Goal: Contribute content: Add original content to the website for others to see

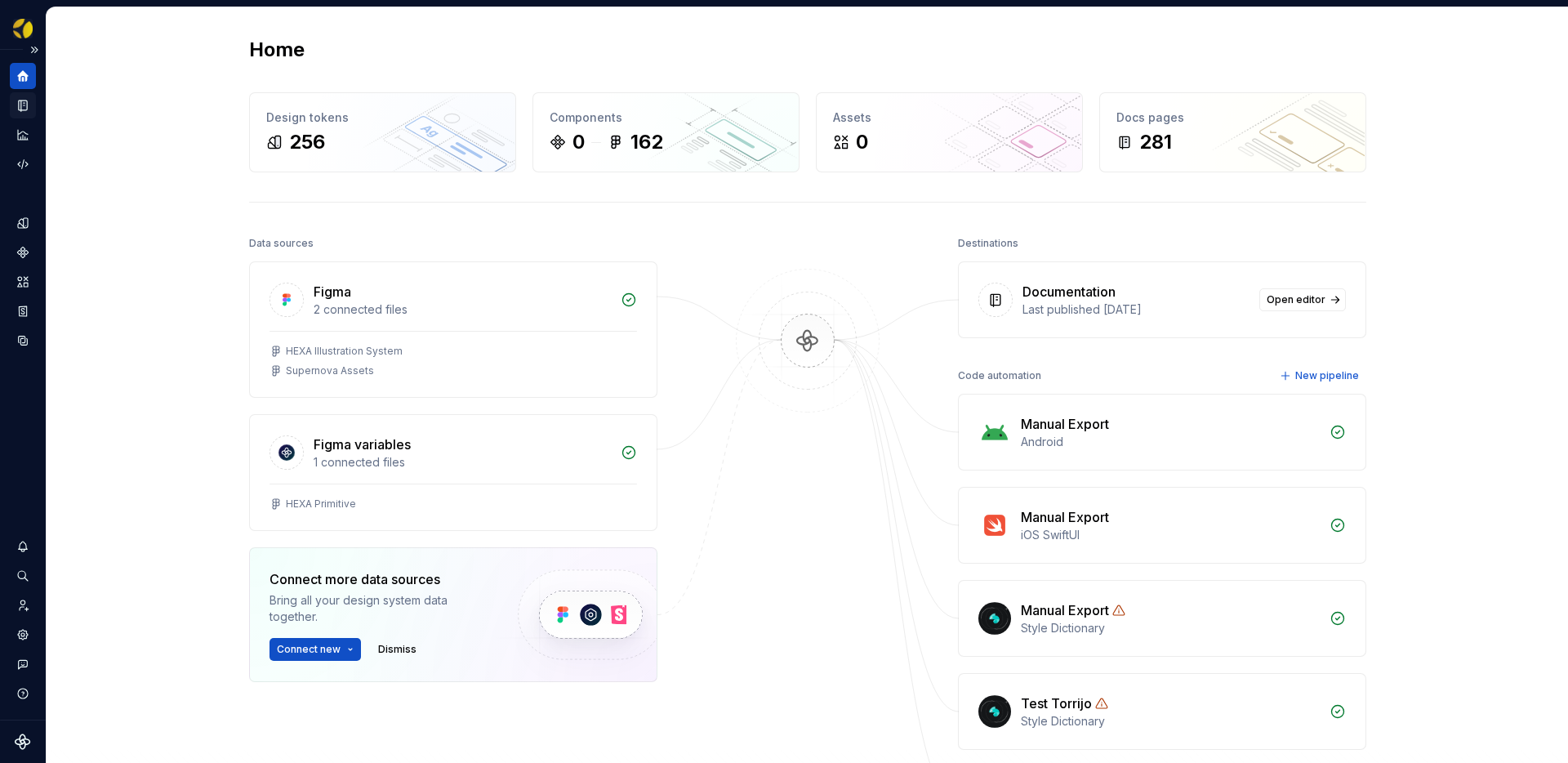
click at [23, 107] on icon "Documentation" at bounding box center [24, 105] width 7 height 9
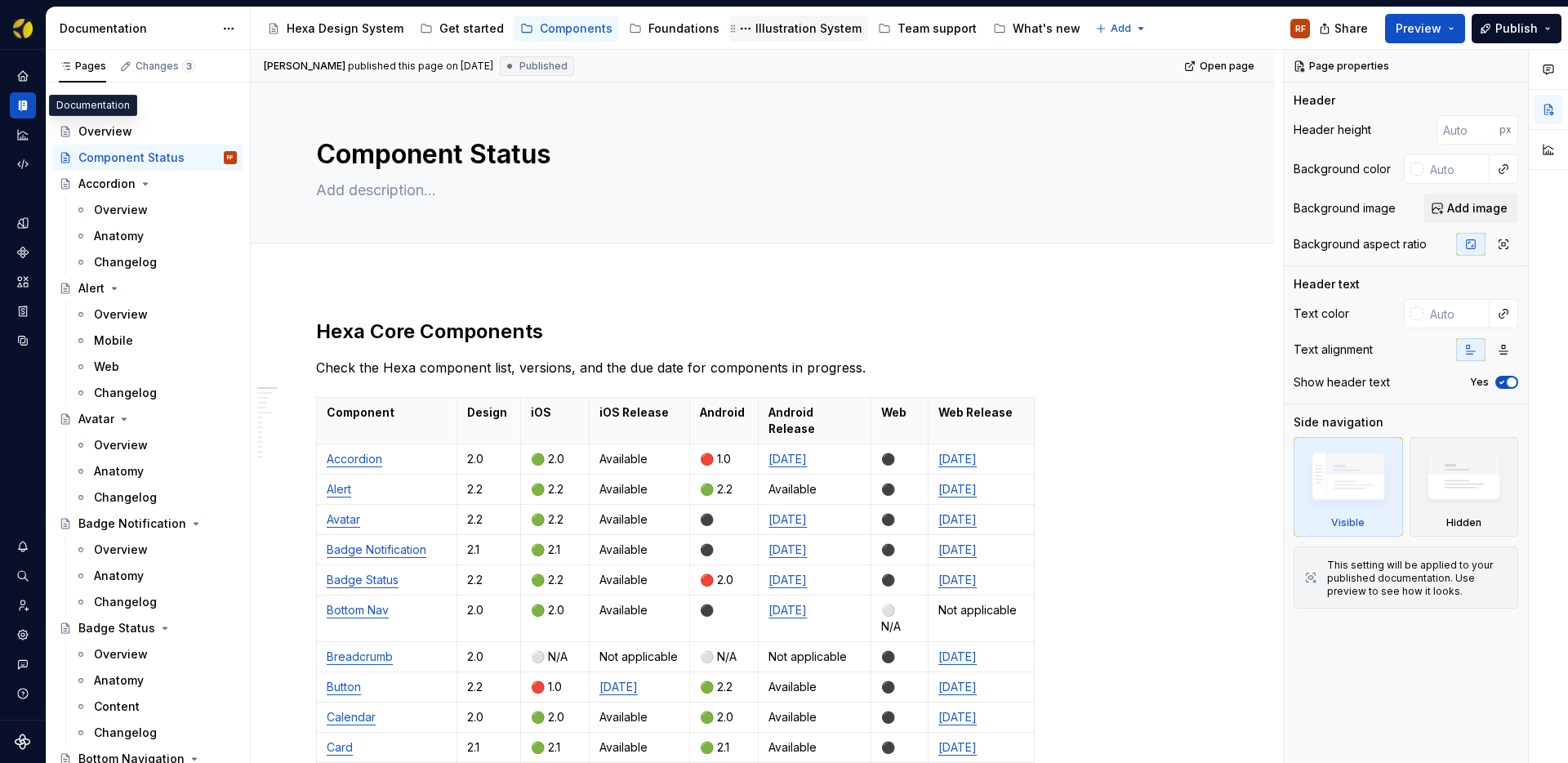
click at [776, 25] on div "Illustration System" at bounding box center [809, 28] width 107 height 16
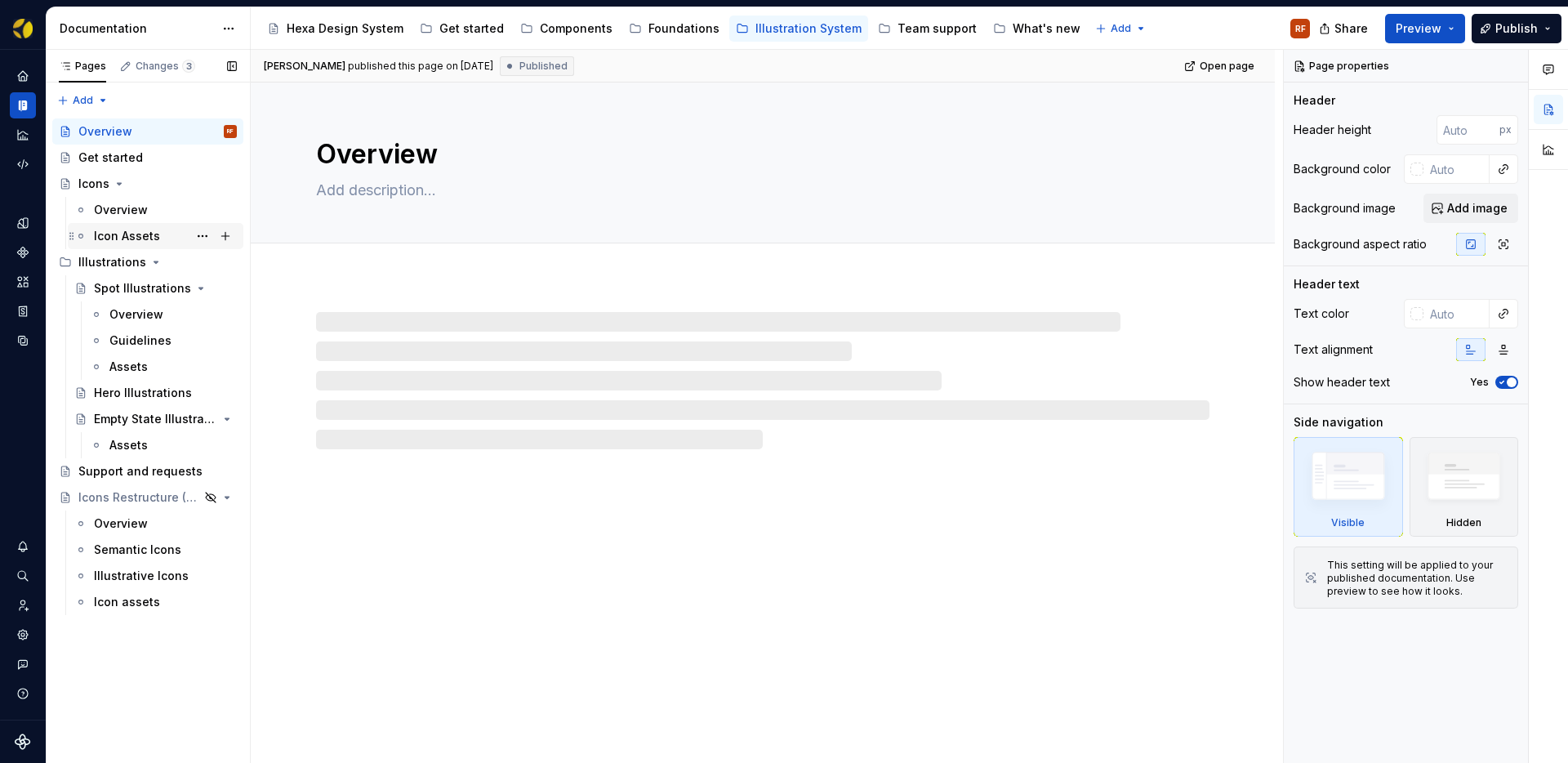
click at [124, 233] on div "Icon Assets" at bounding box center [127, 235] width 66 height 16
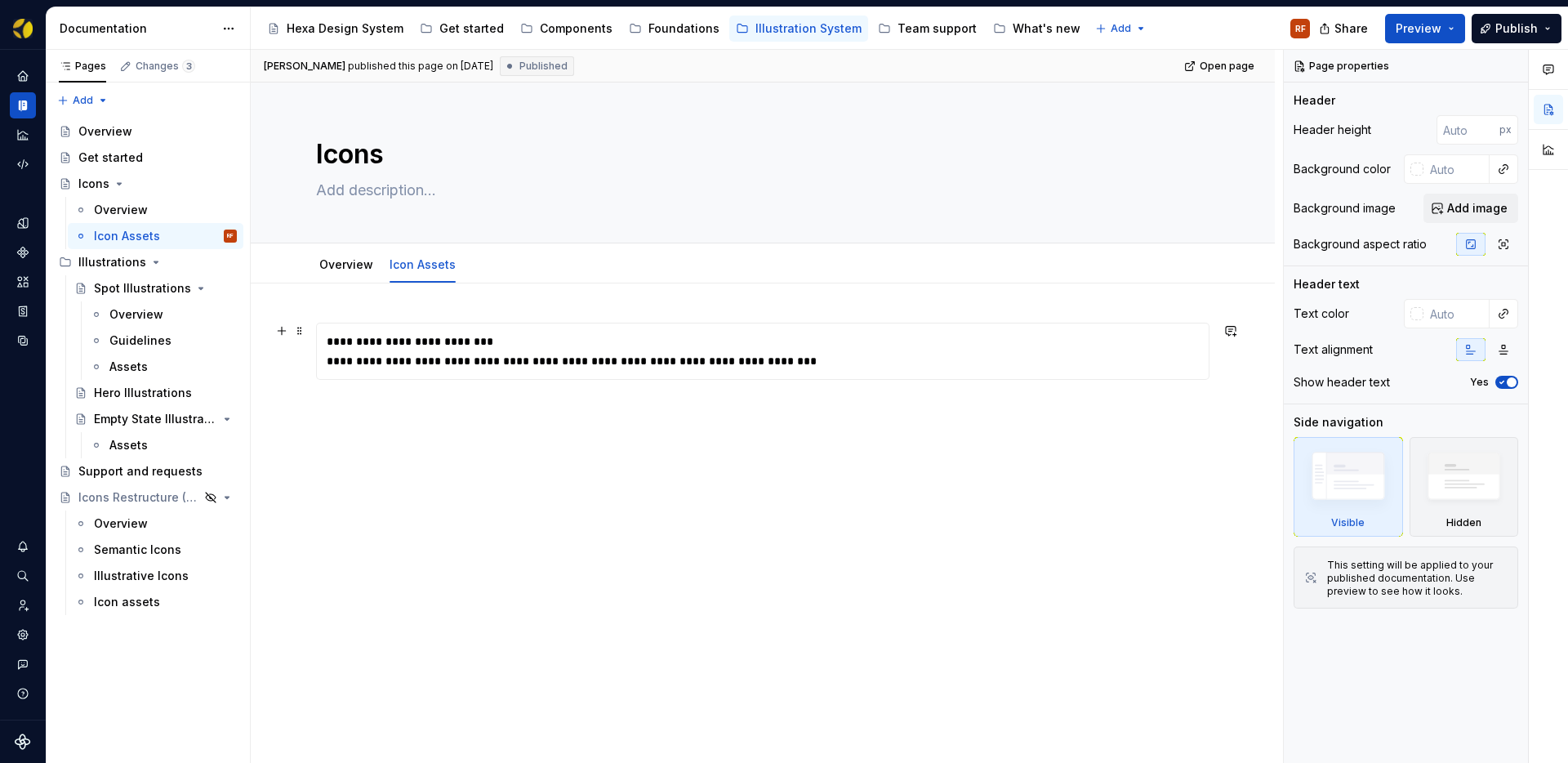
click at [530, 361] on div "**********" at bounding box center [766, 361] width 881 height 16
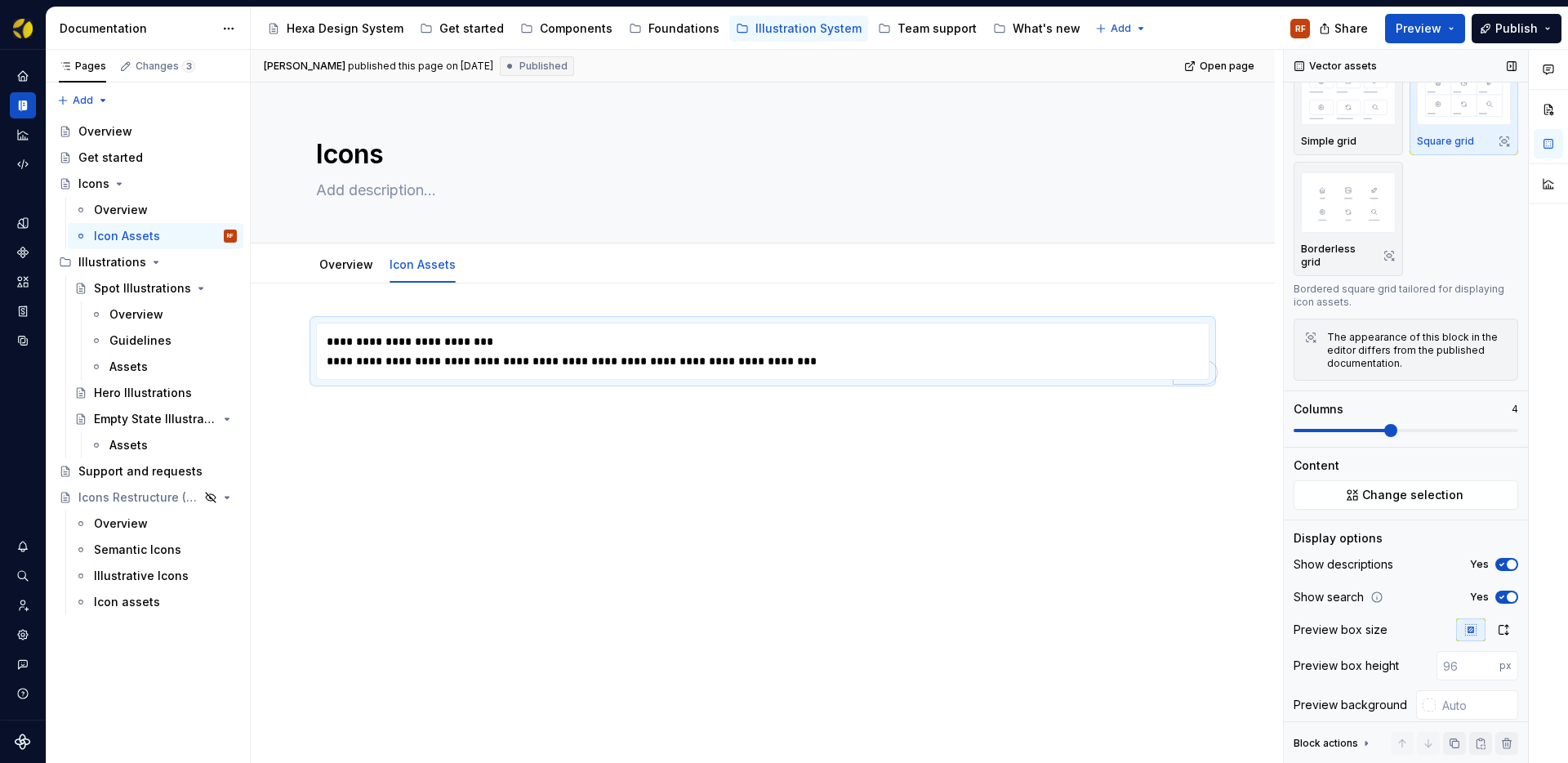
scroll to position [67, 0]
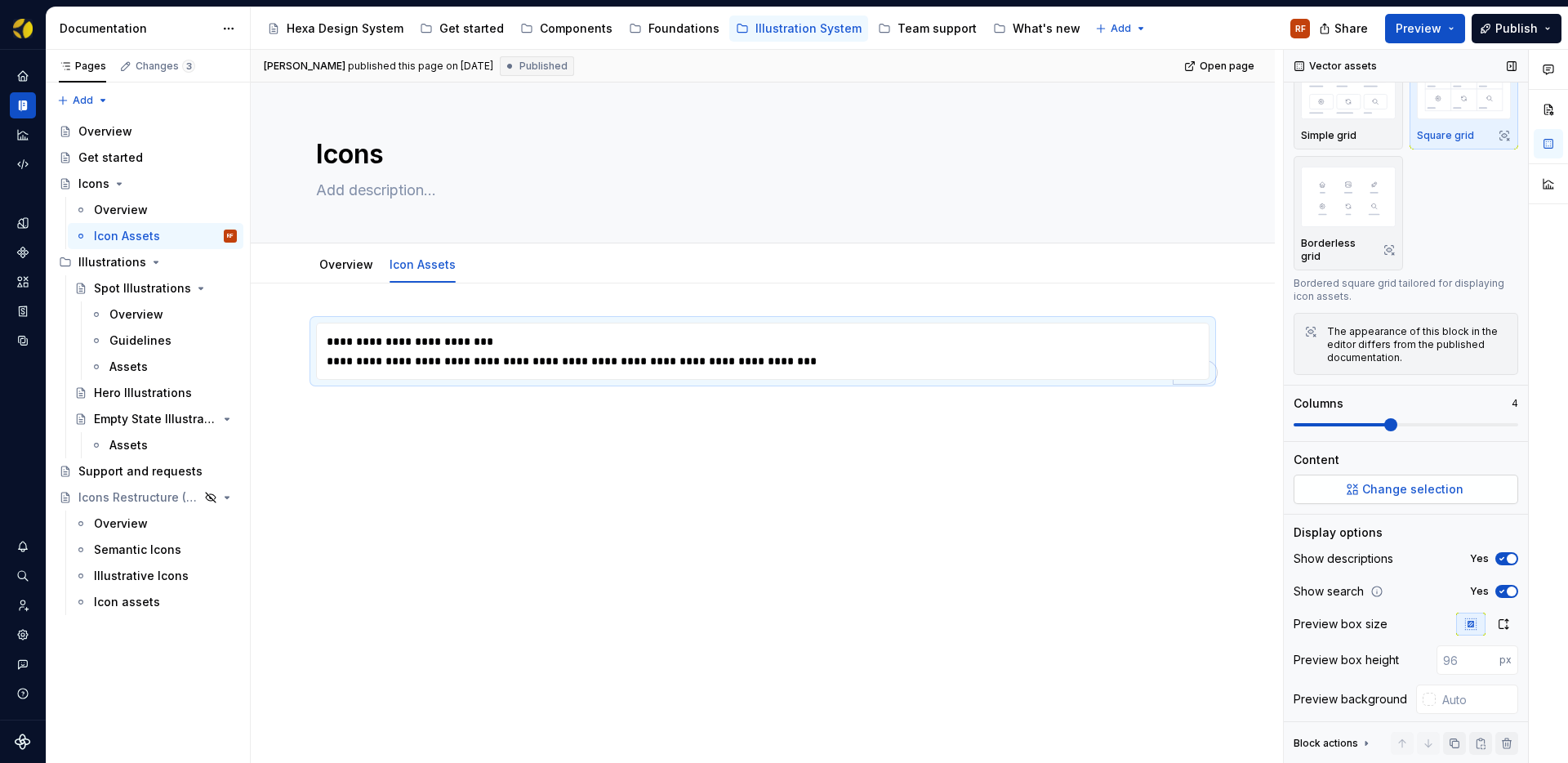
click at [1420, 481] on span "Change selection" at bounding box center [1413, 489] width 101 height 16
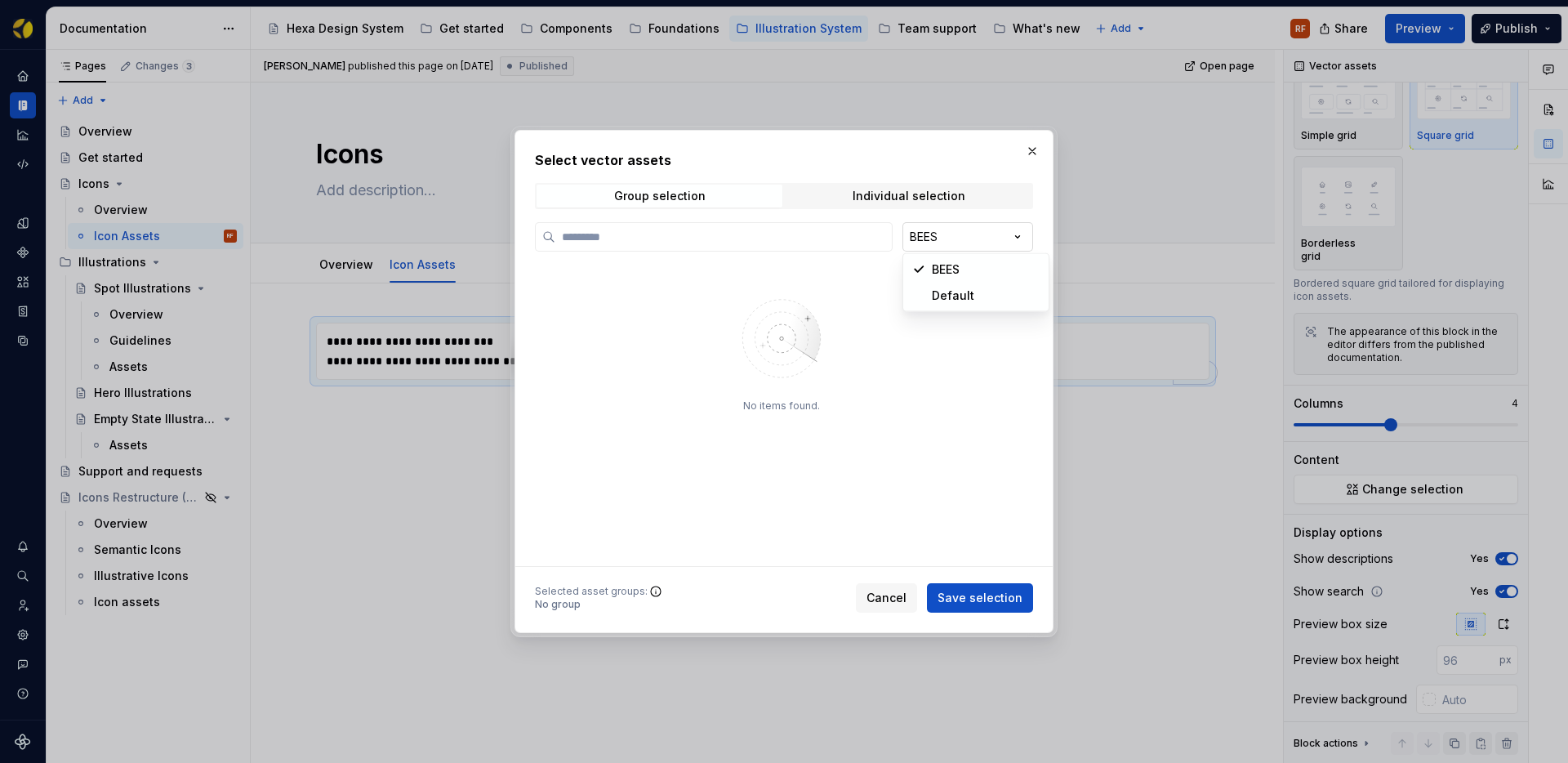
click at [1000, 238] on div "Select vector assets Group selection Individual selection BEES No items found. …" at bounding box center [784, 381] width 1568 height 763
click at [888, 196] on div "Individual selection" at bounding box center [909, 196] width 112 height 13
click at [634, 192] on div "Group selection" at bounding box center [660, 196] width 91 height 13
click at [946, 239] on div "Select vector assets Group selection Individual selection BEES No items found. …" at bounding box center [784, 381] width 1568 height 763
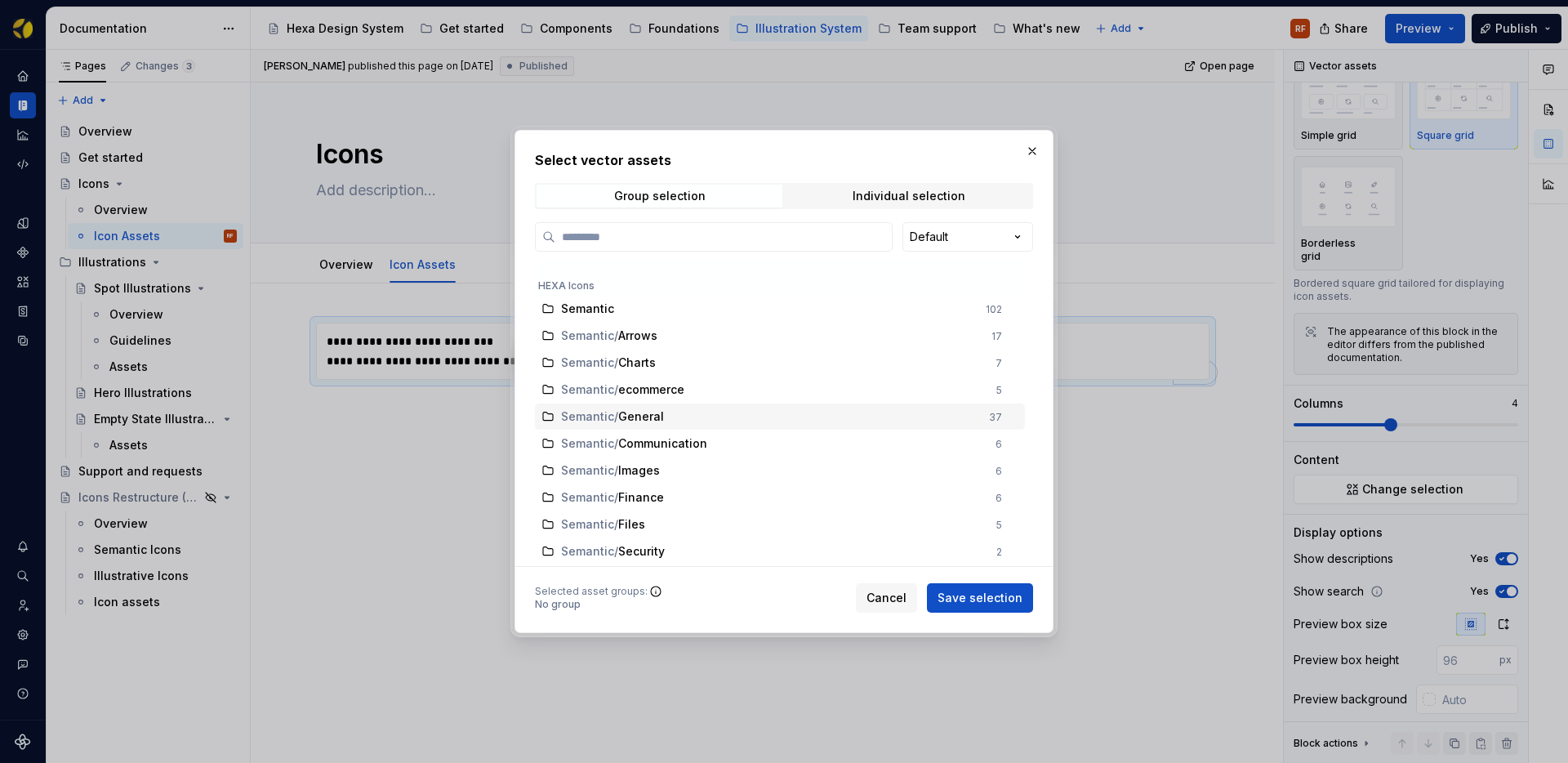
scroll to position [462, 0]
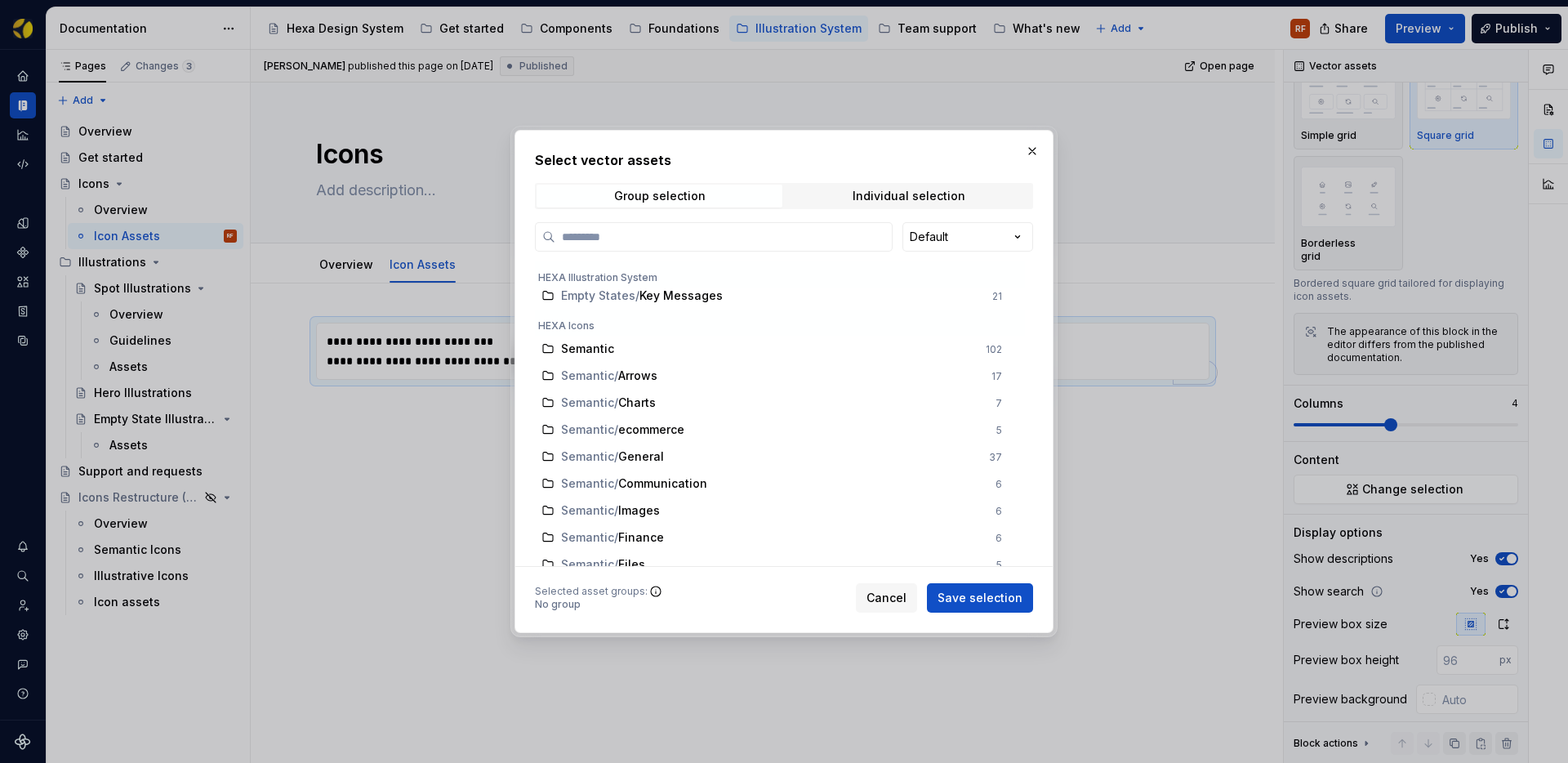
click at [593, 329] on div "HEXA Icons" at bounding box center [780, 322] width 490 height 26
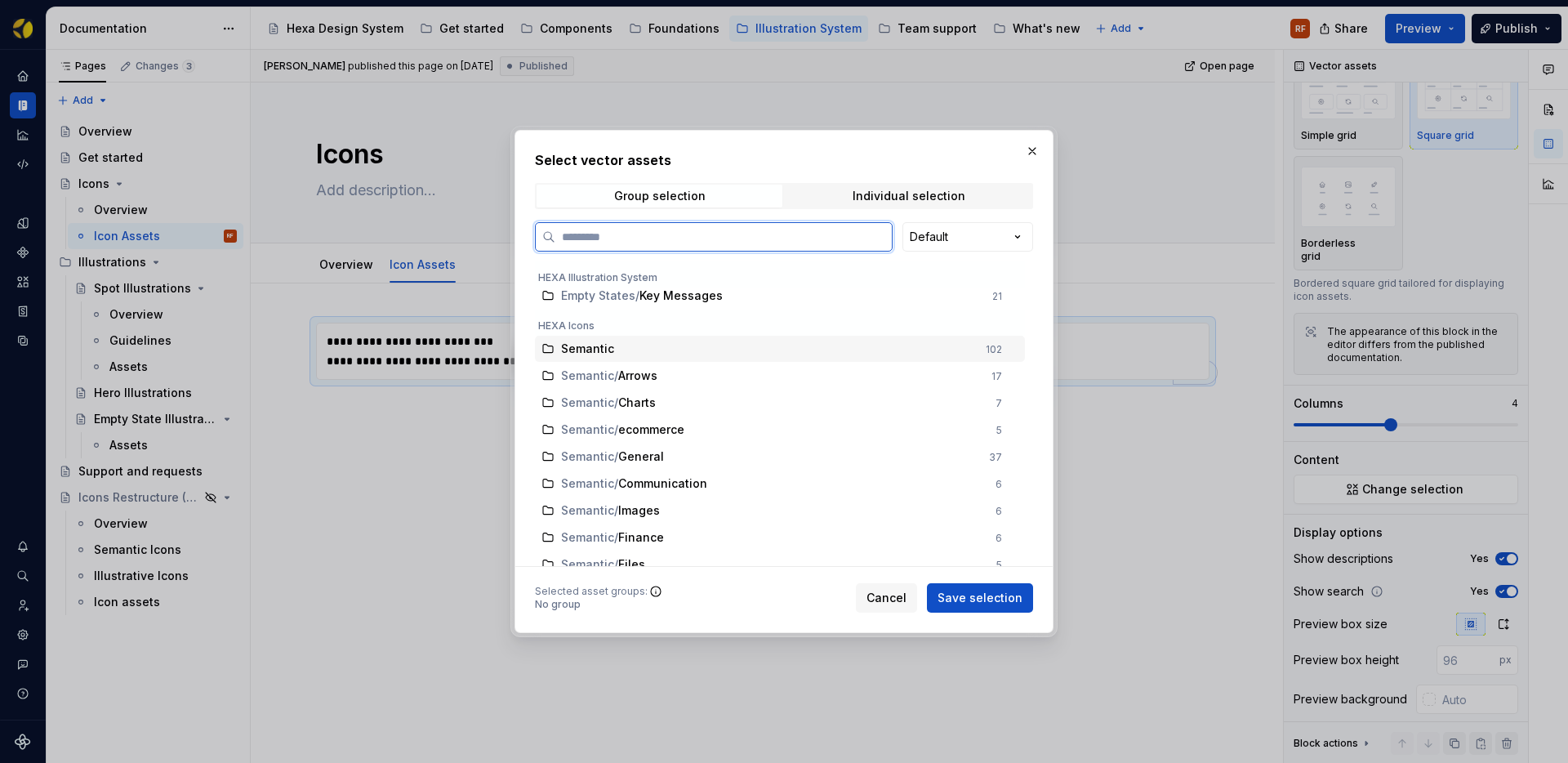
click at [665, 354] on div "Semantic" at bounding box center [768, 349] width 415 height 16
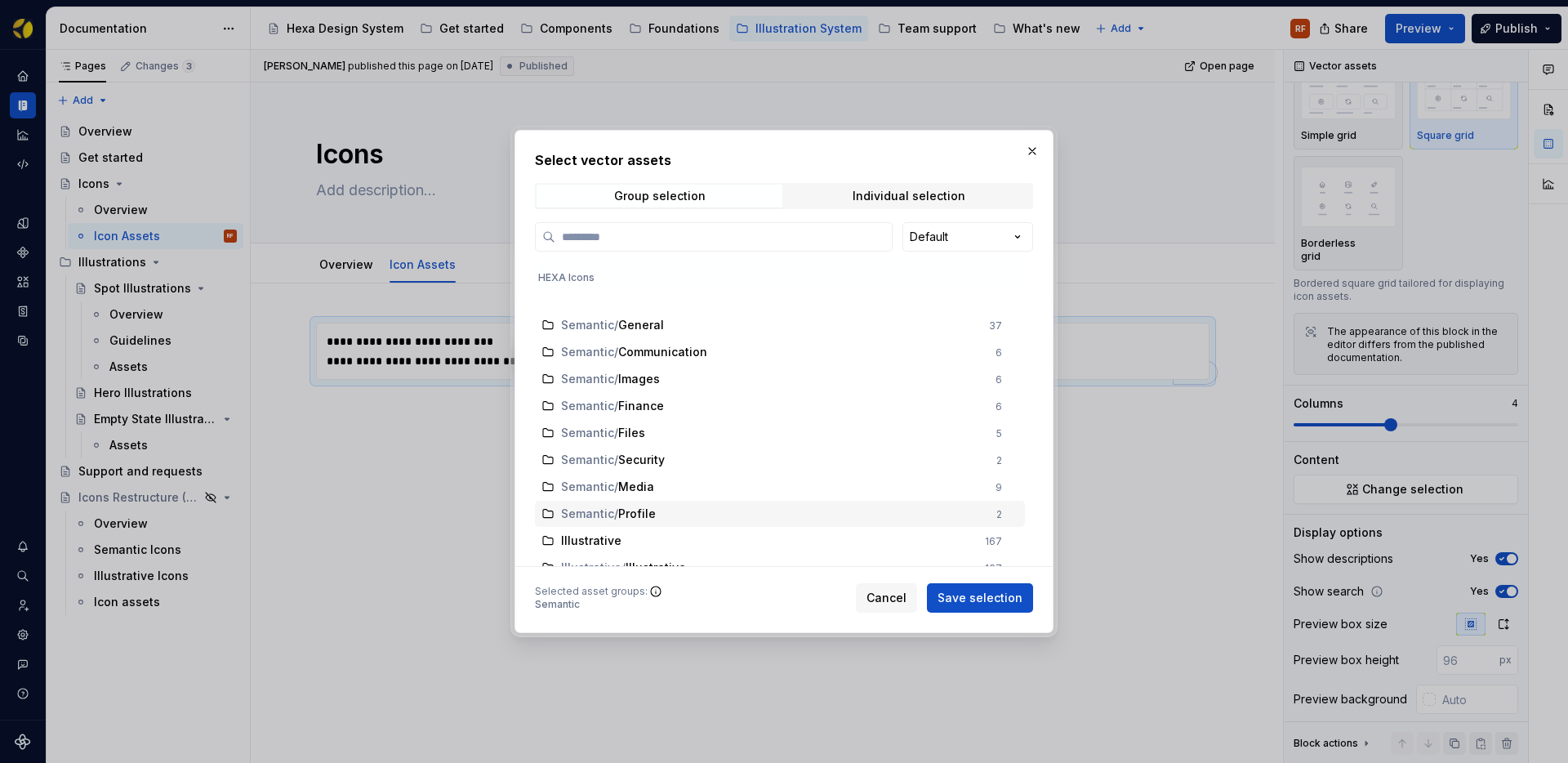
scroll to position [645, 0]
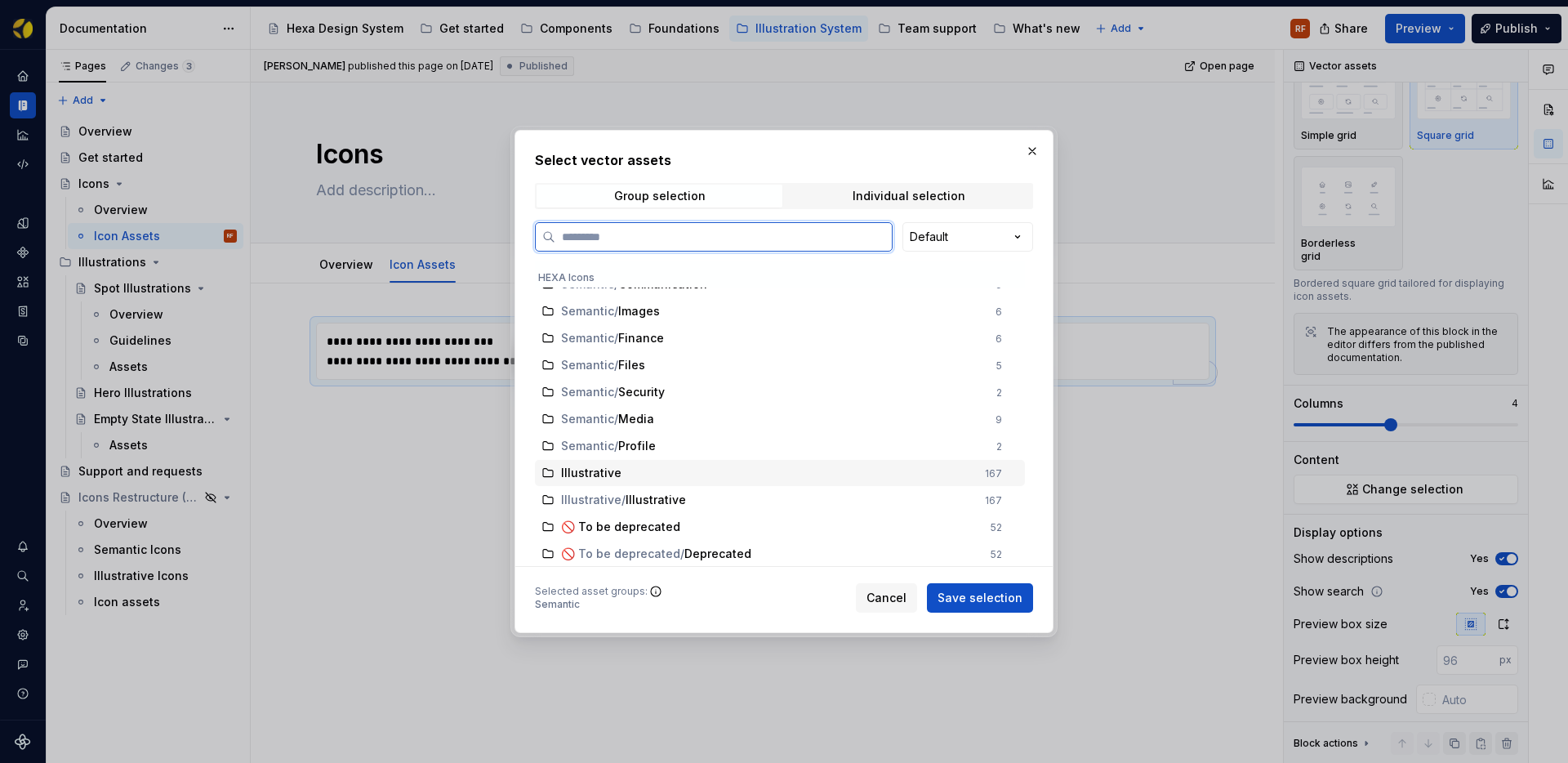
click at [673, 475] on div "Illustrative" at bounding box center [767, 472] width 414 height 16
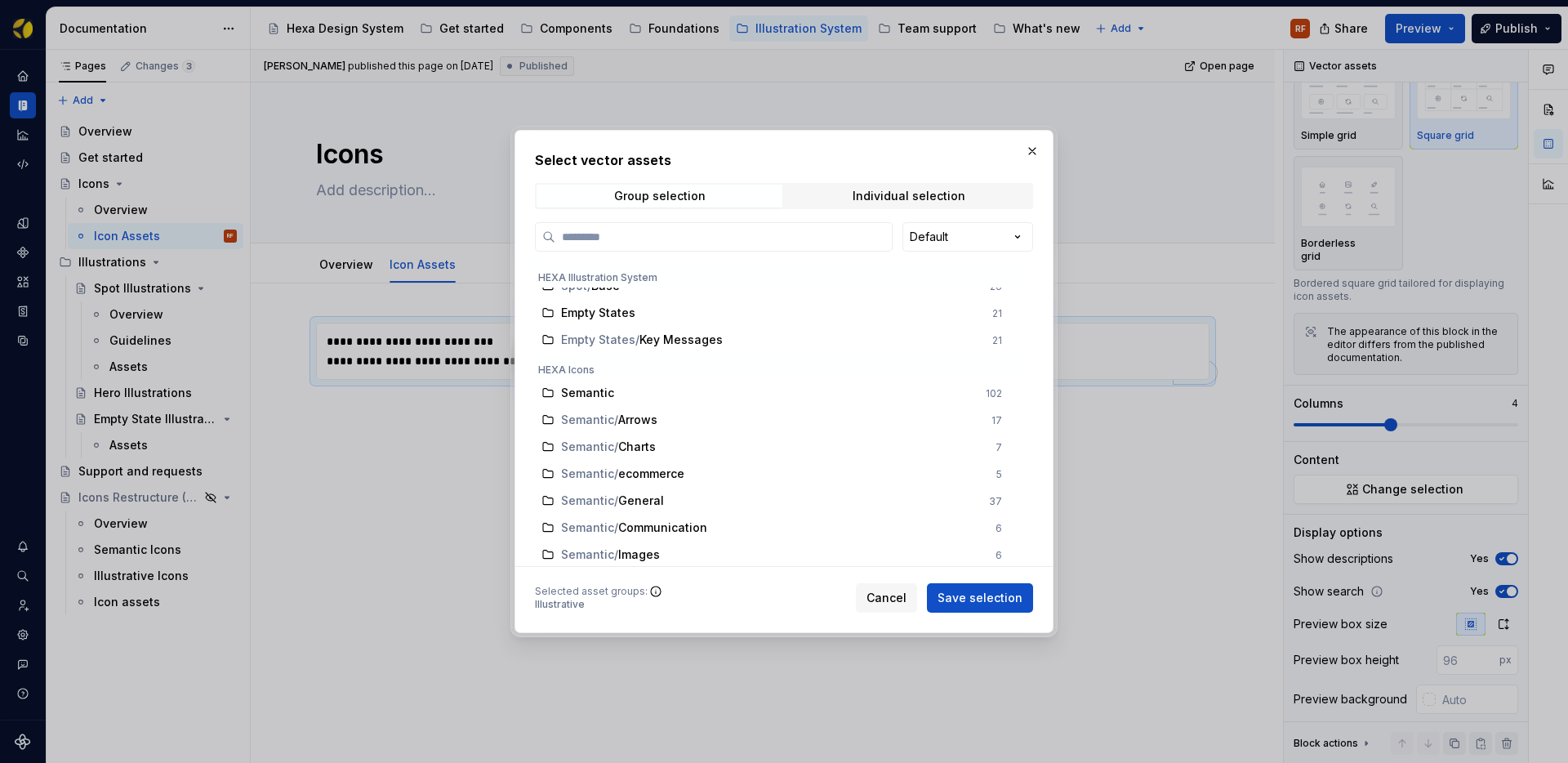
scroll to position [412, 0]
click at [736, 393] on div "Semantic" at bounding box center [768, 395] width 415 height 16
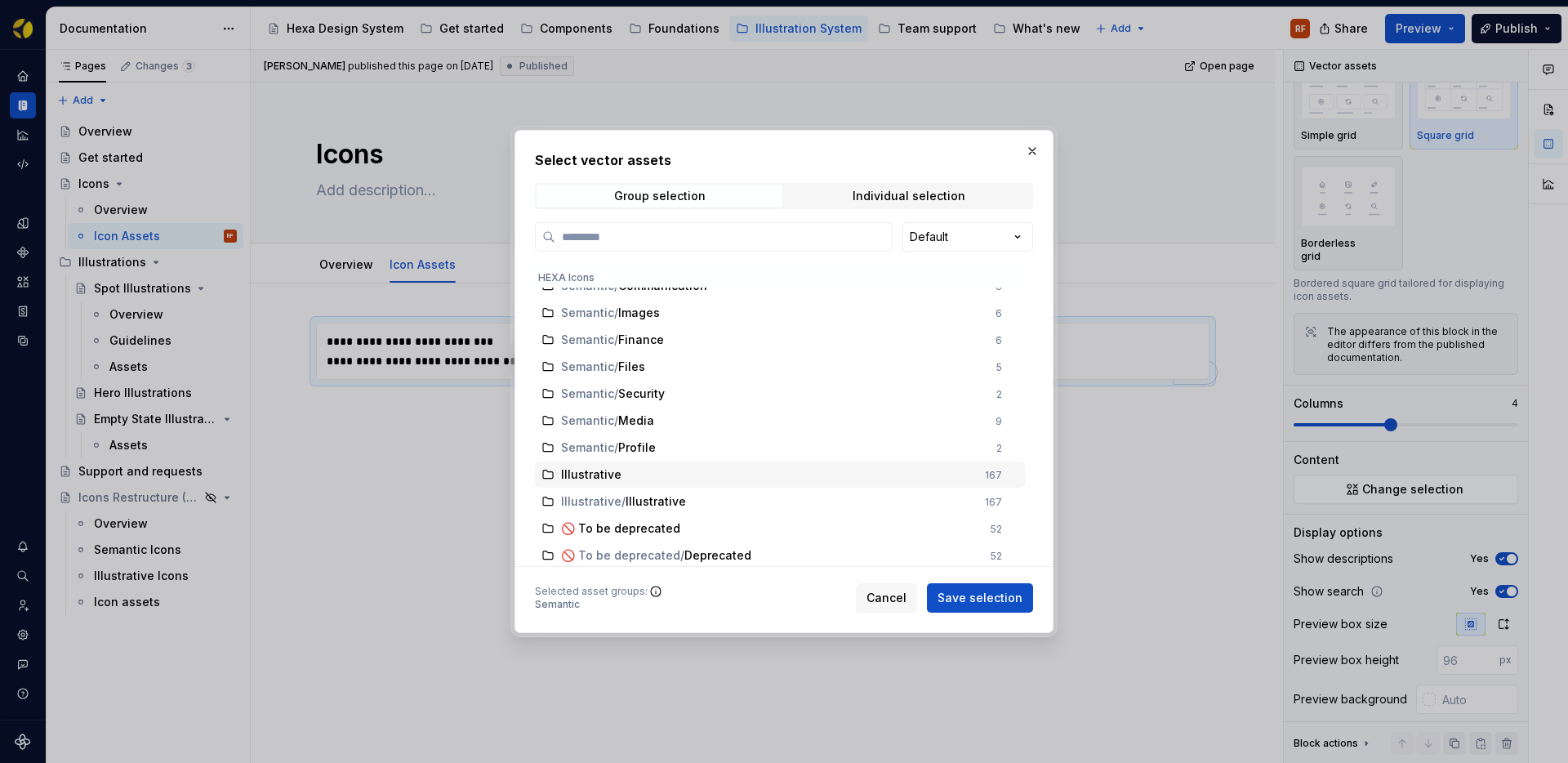
scroll to position [645, 0]
click at [745, 475] on div "Illustrative" at bounding box center [767, 472] width 414 height 16
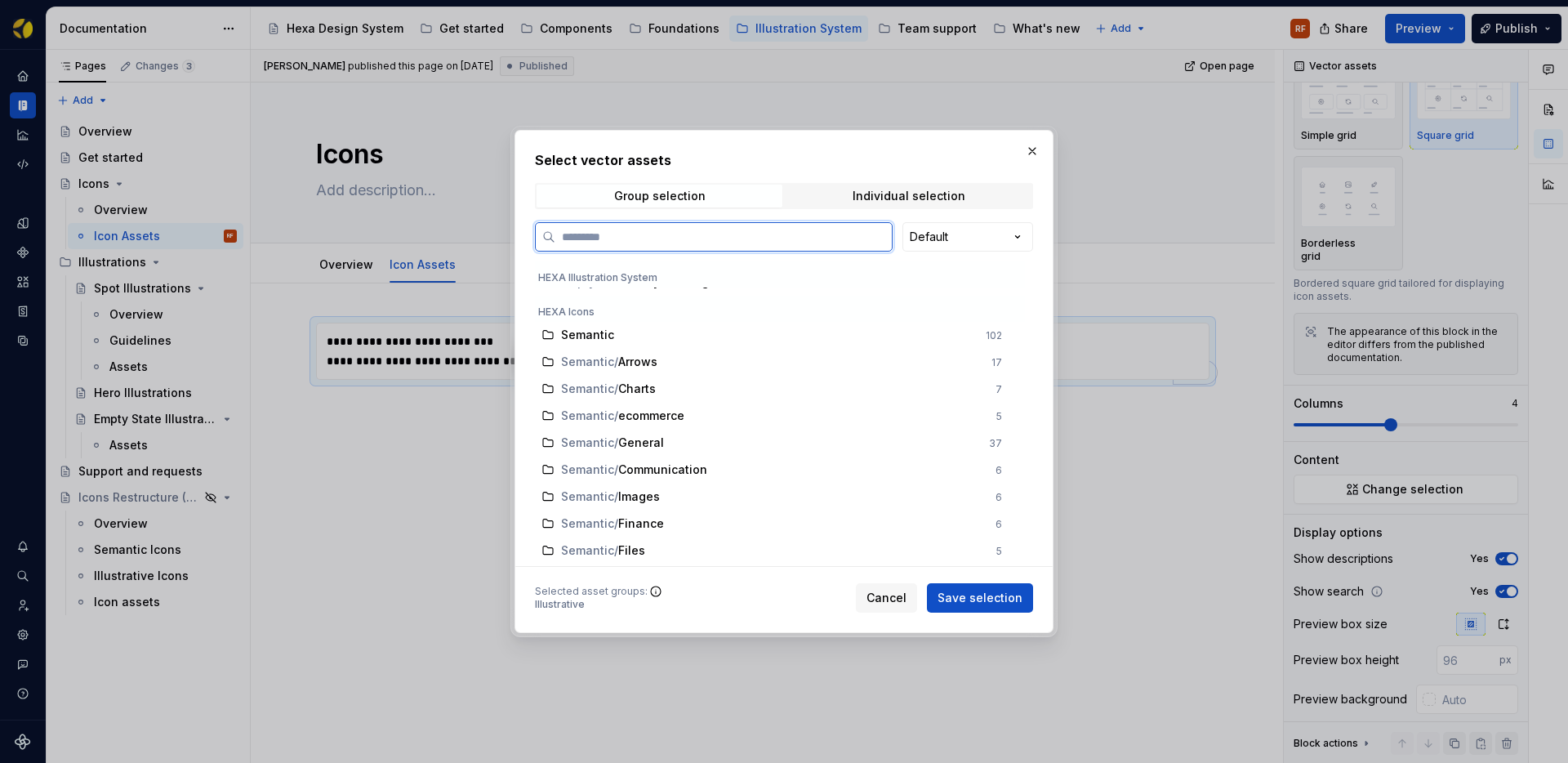
scroll to position [472, 0]
click at [719, 331] on div "Semantic" at bounding box center [768, 336] width 415 height 16
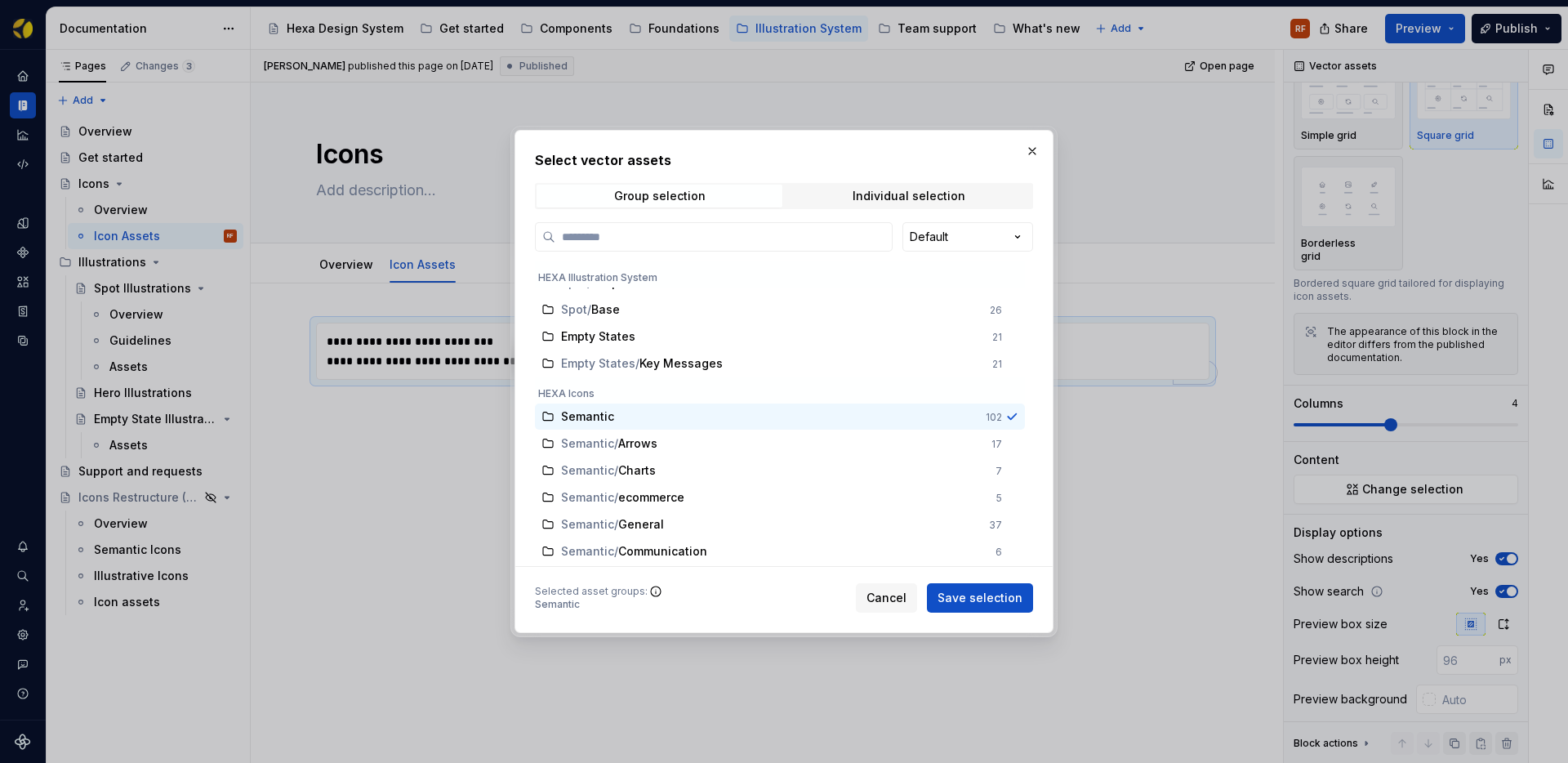
scroll to position [409, 0]
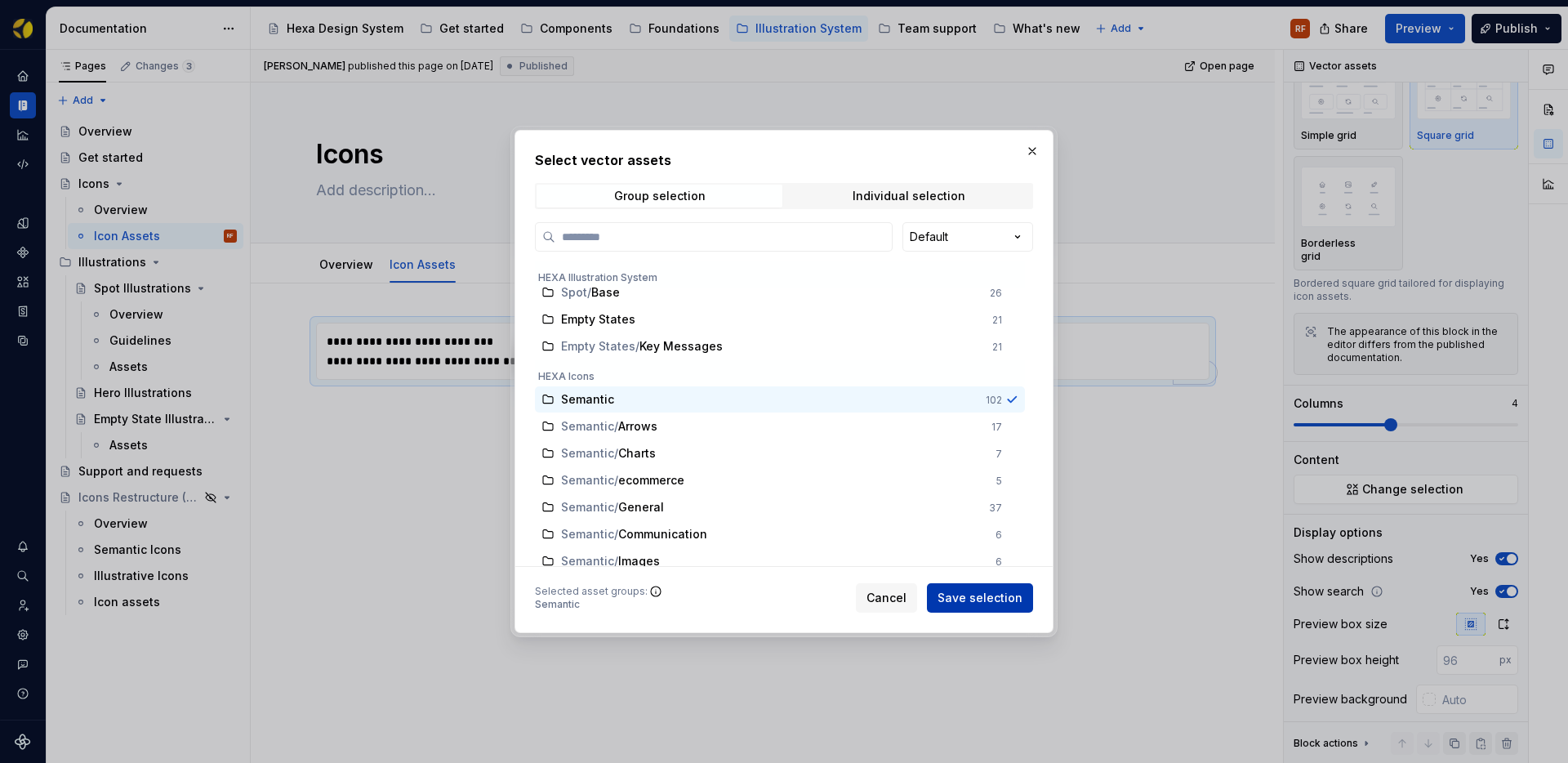
click at [970, 594] on span "Save selection" at bounding box center [980, 597] width 85 height 16
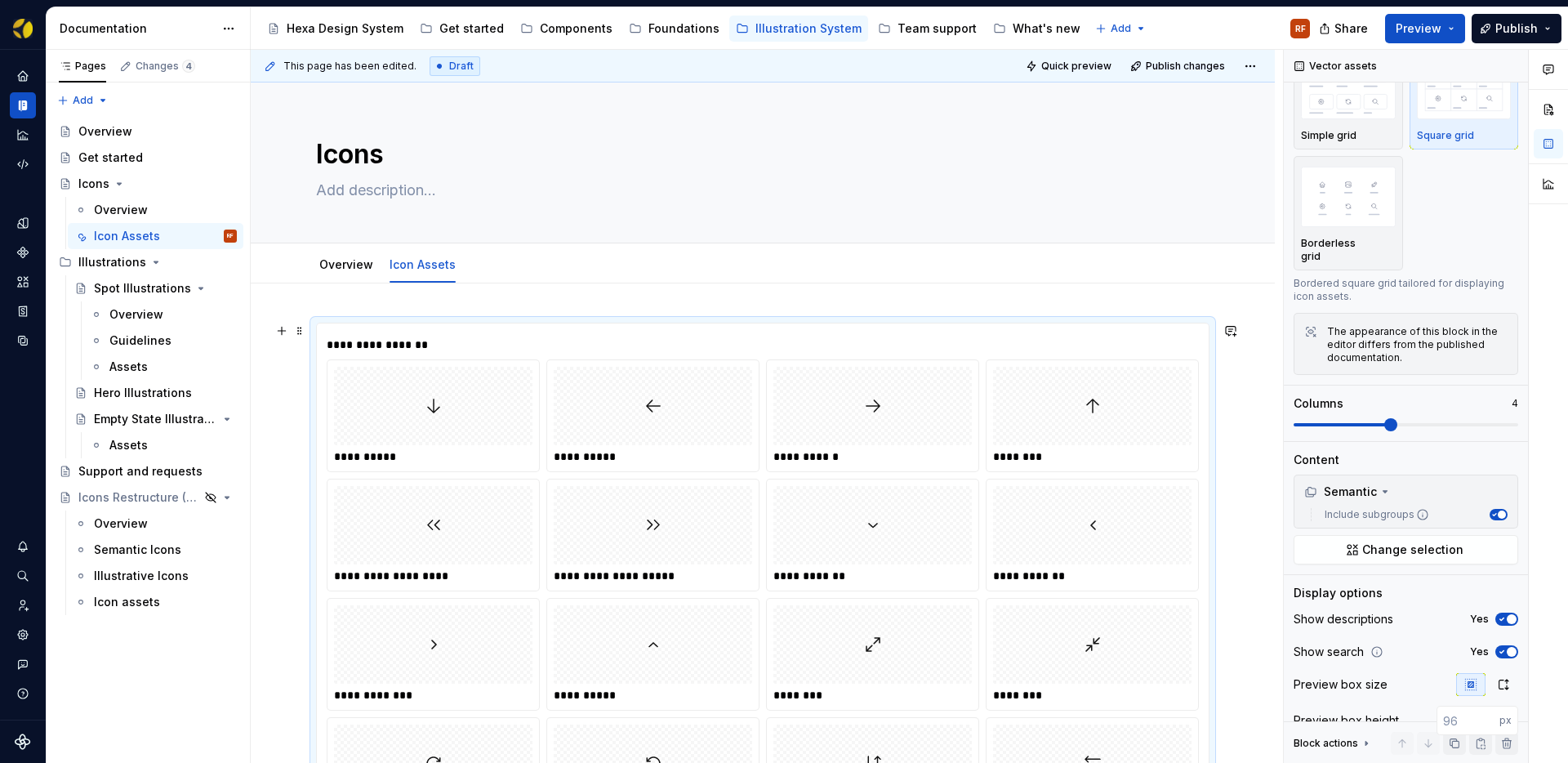
scroll to position [273, 0]
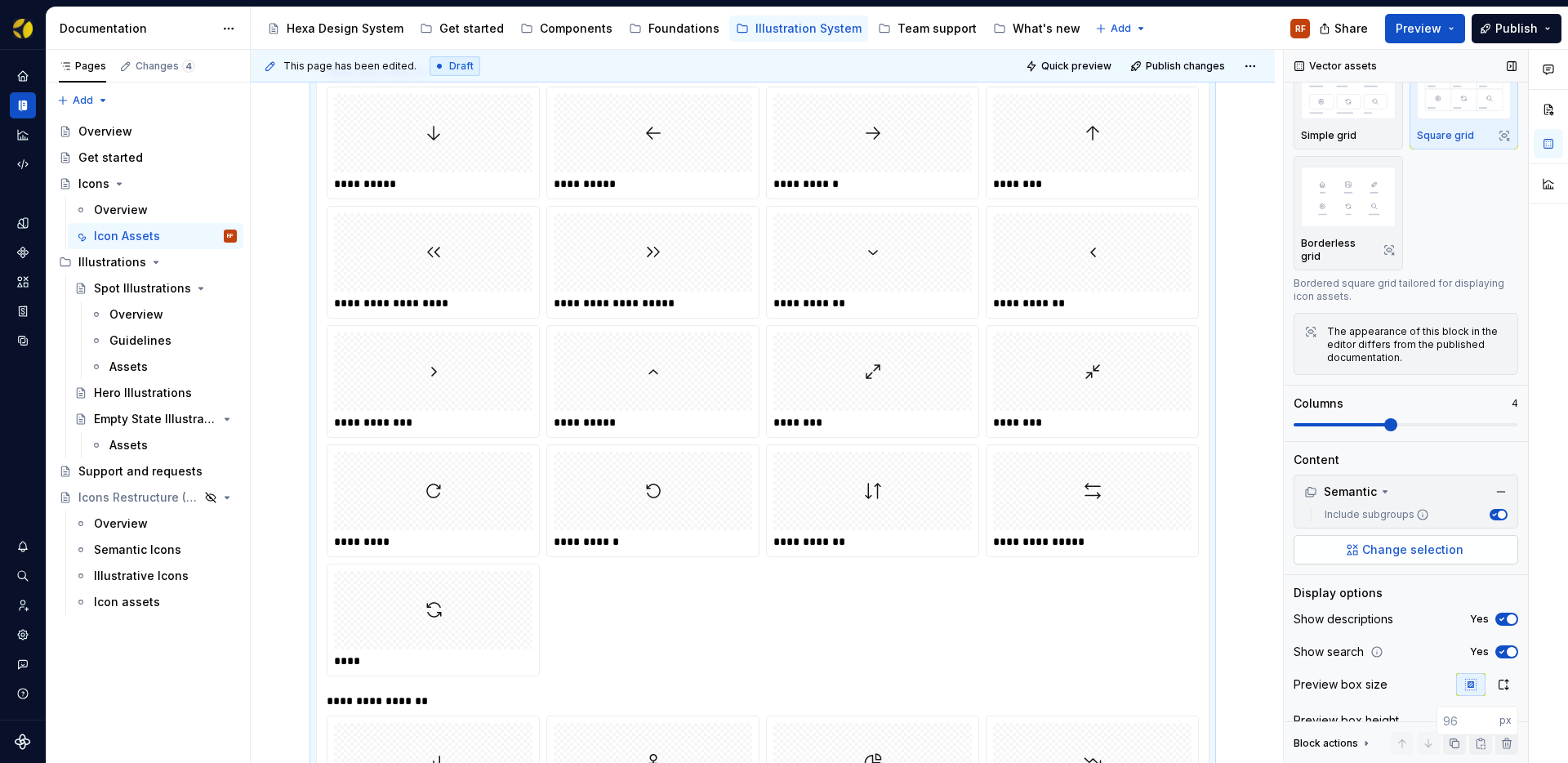
click at [1414, 542] on span "Change selection" at bounding box center [1413, 550] width 101 height 16
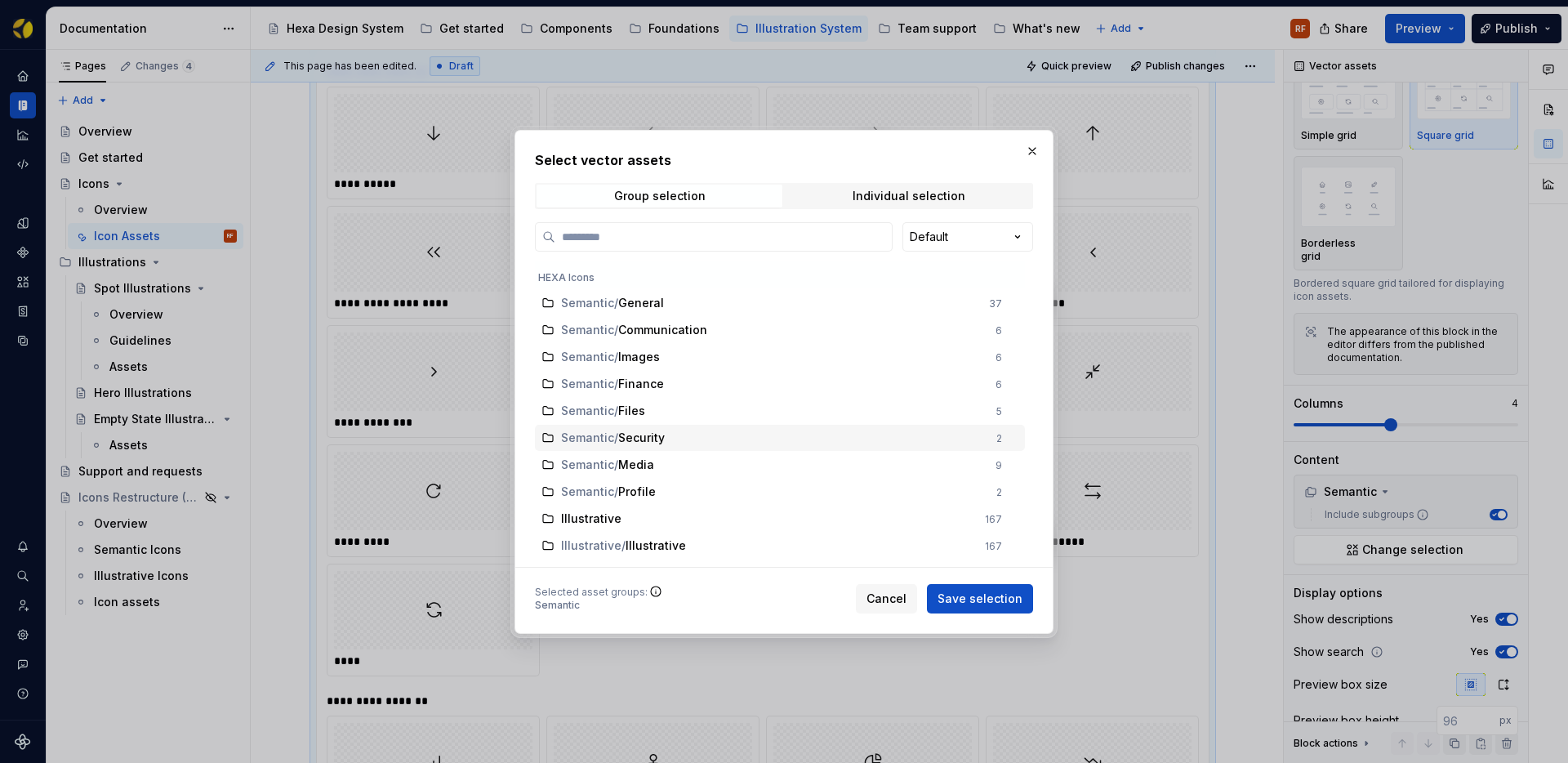
scroll to position [645, 0]
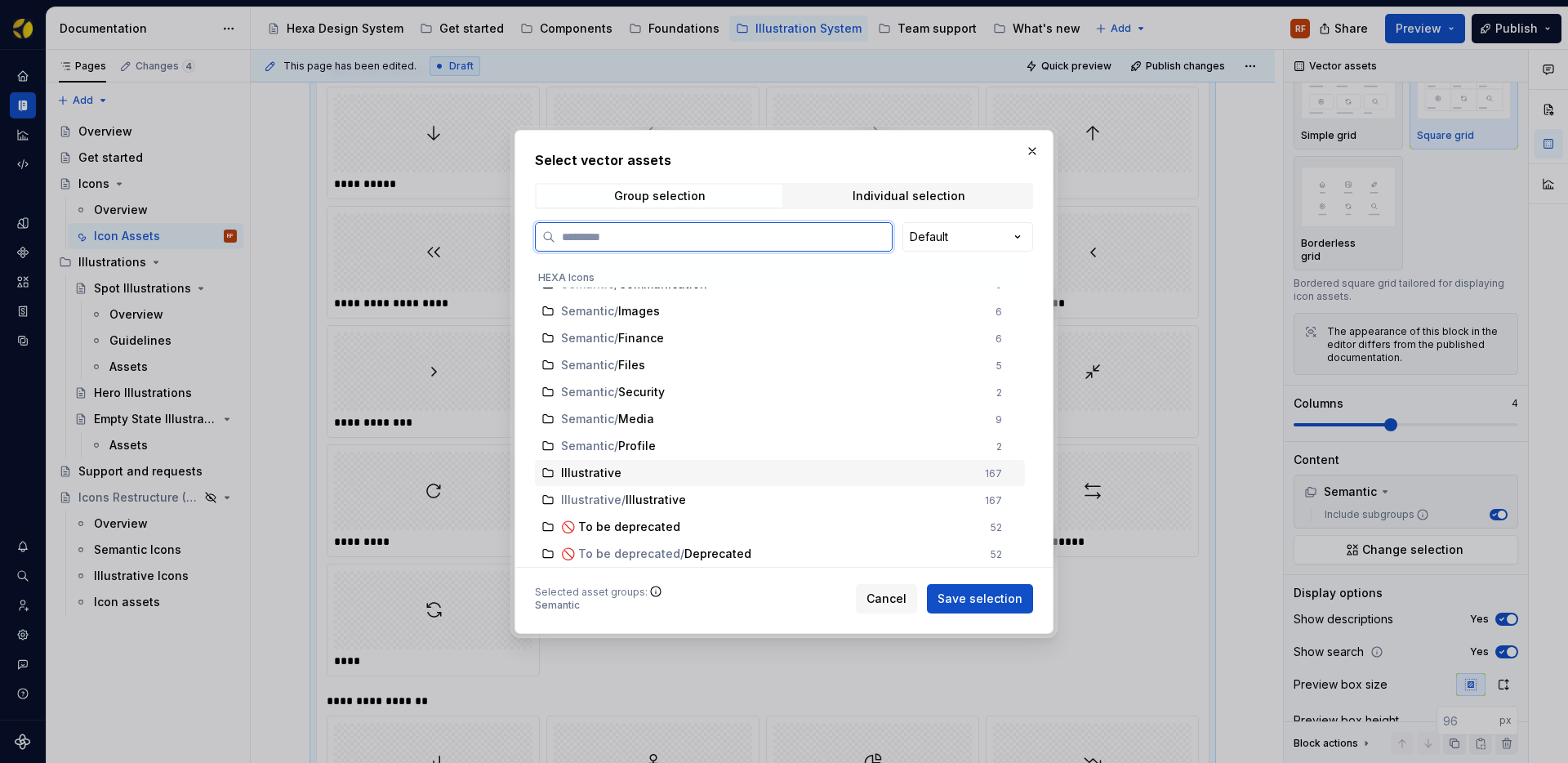
click at [682, 474] on div "Illustrative" at bounding box center [767, 472] width 414 height 16
click at [975, 601] on span "Save selection" at bounding box center [980, 597] width 85 height 16
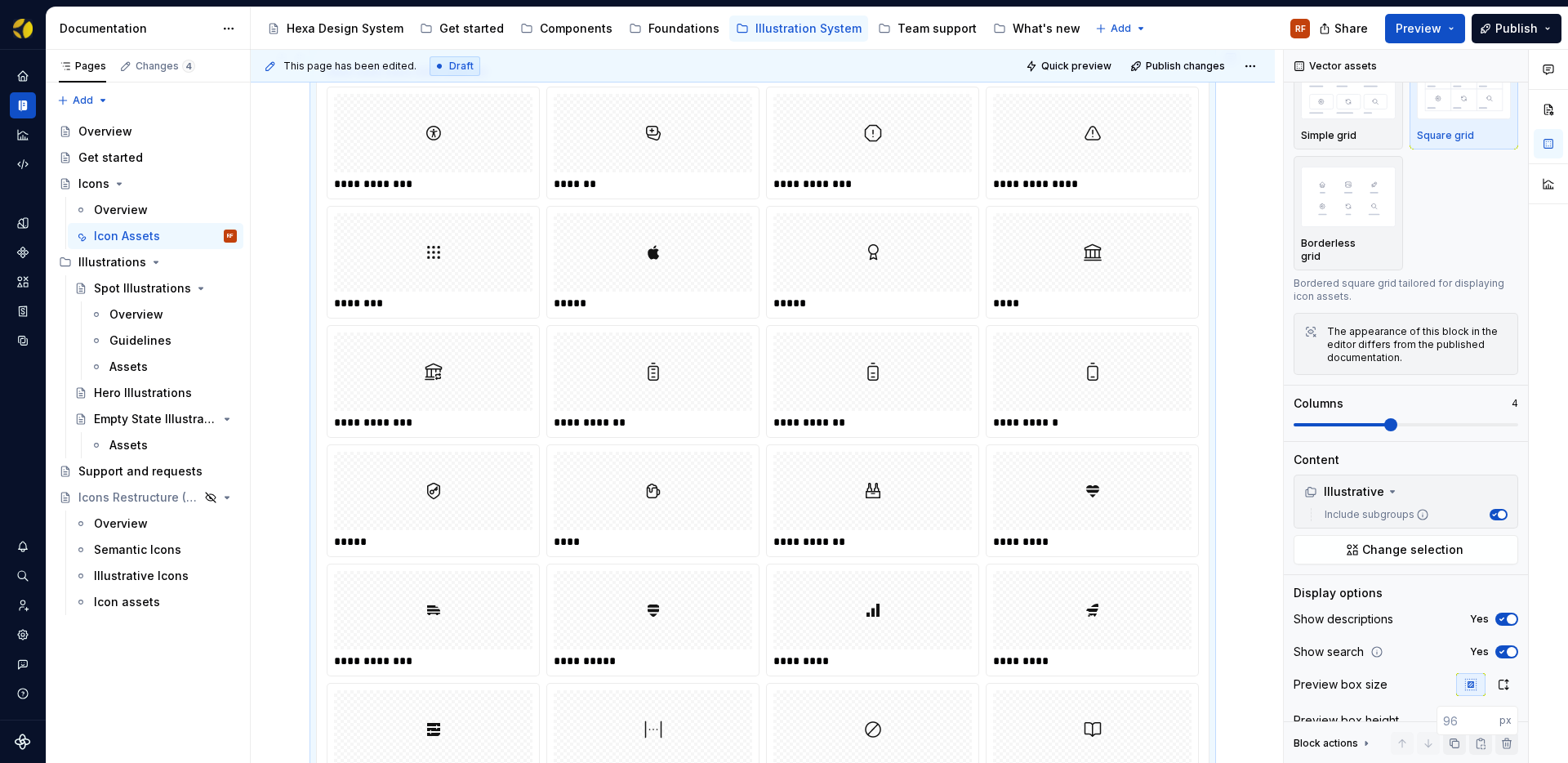
scroll to position [0, 0]
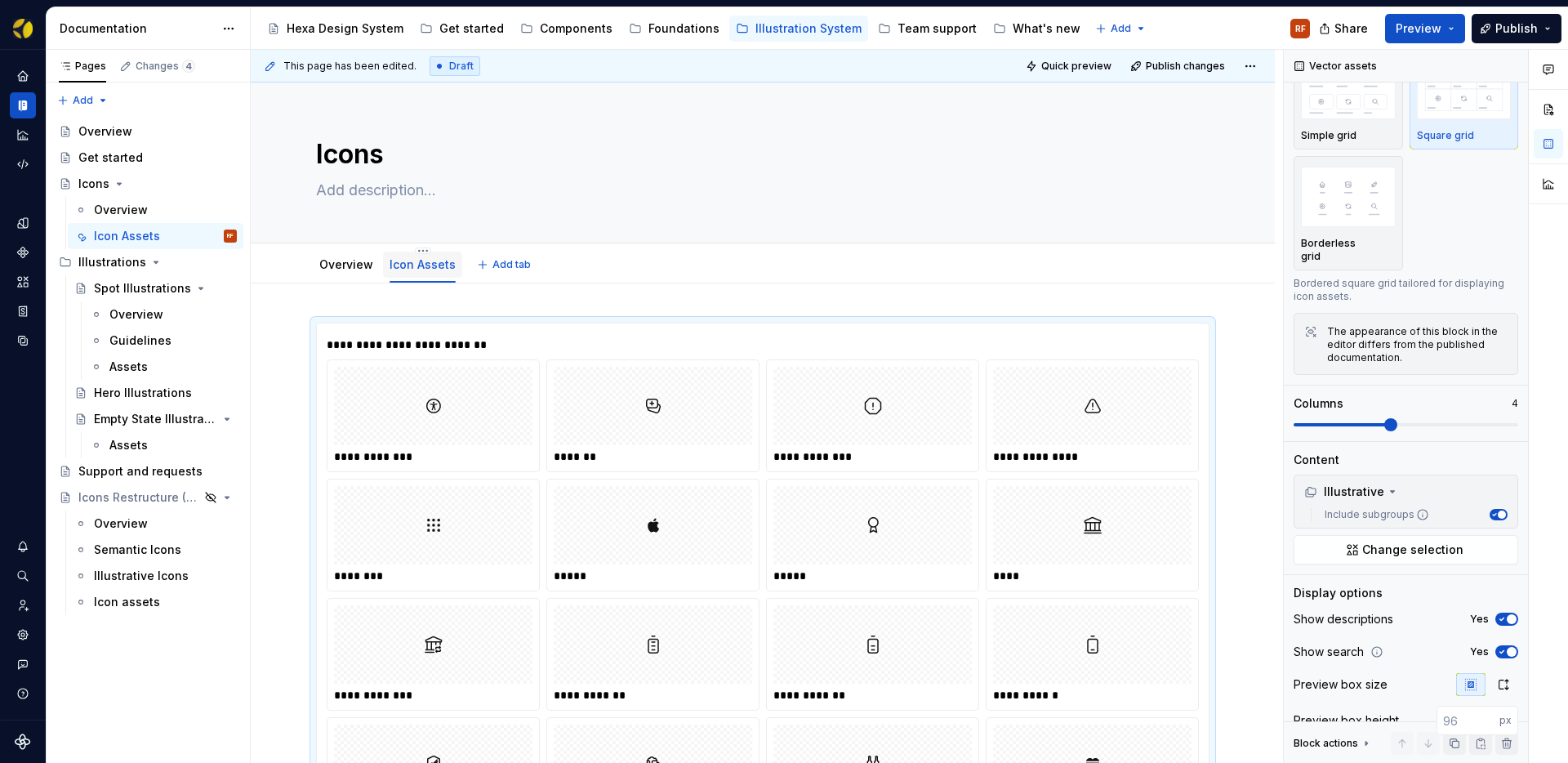
click at [427, 263] on link "Icon Assets" at bounding box center [422, 264] width 66 height 14
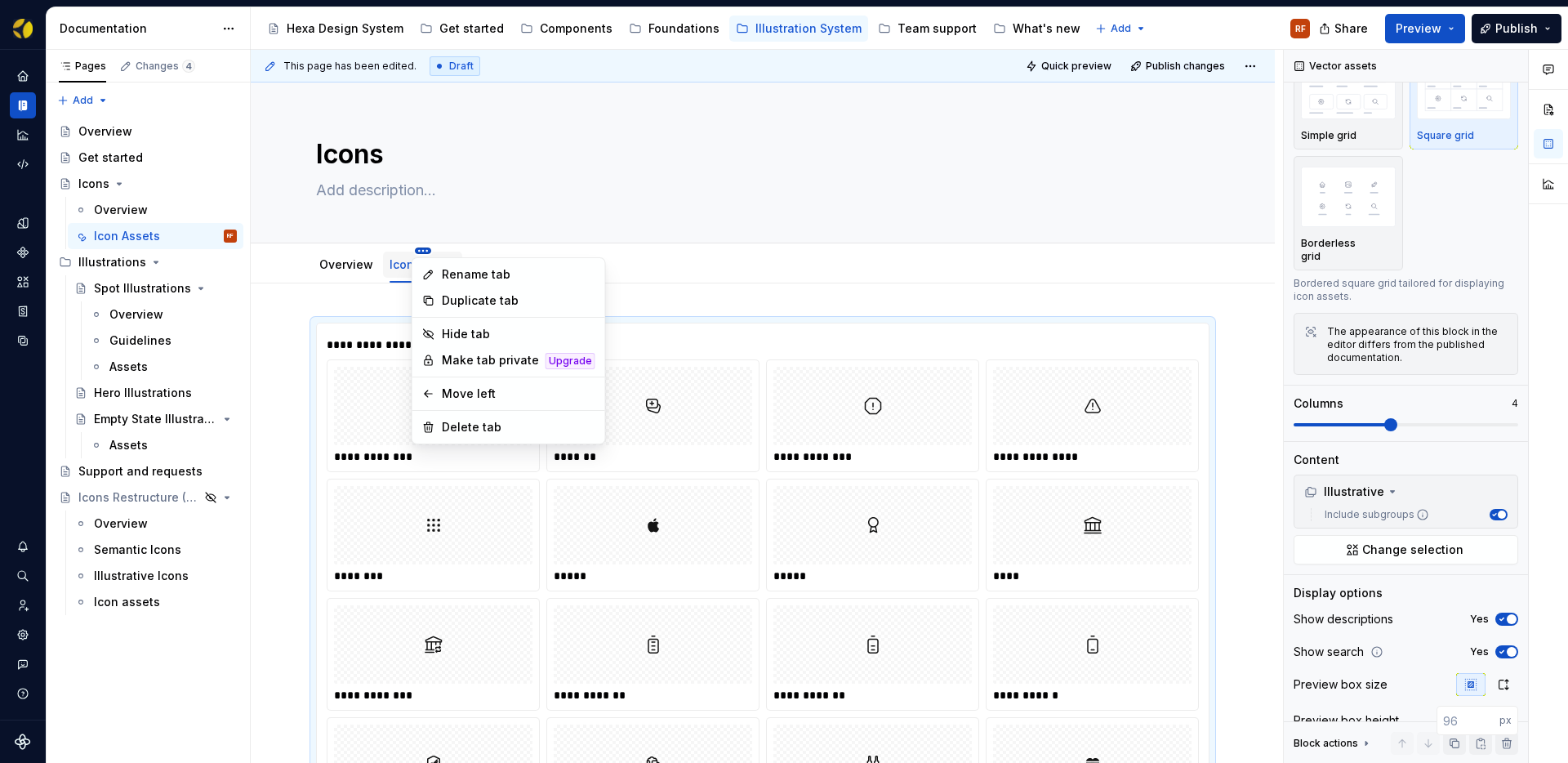
click at [419, 251] on html "Hexa RF Dataset BEES Documentation Accessibility guide for tree Page tree. Navi…" at bounding box center [784, 381] width 1568 height 763
click at [476, 298] on div "Duplicate tab" at bounding box center [518, 300] width 153 height 16
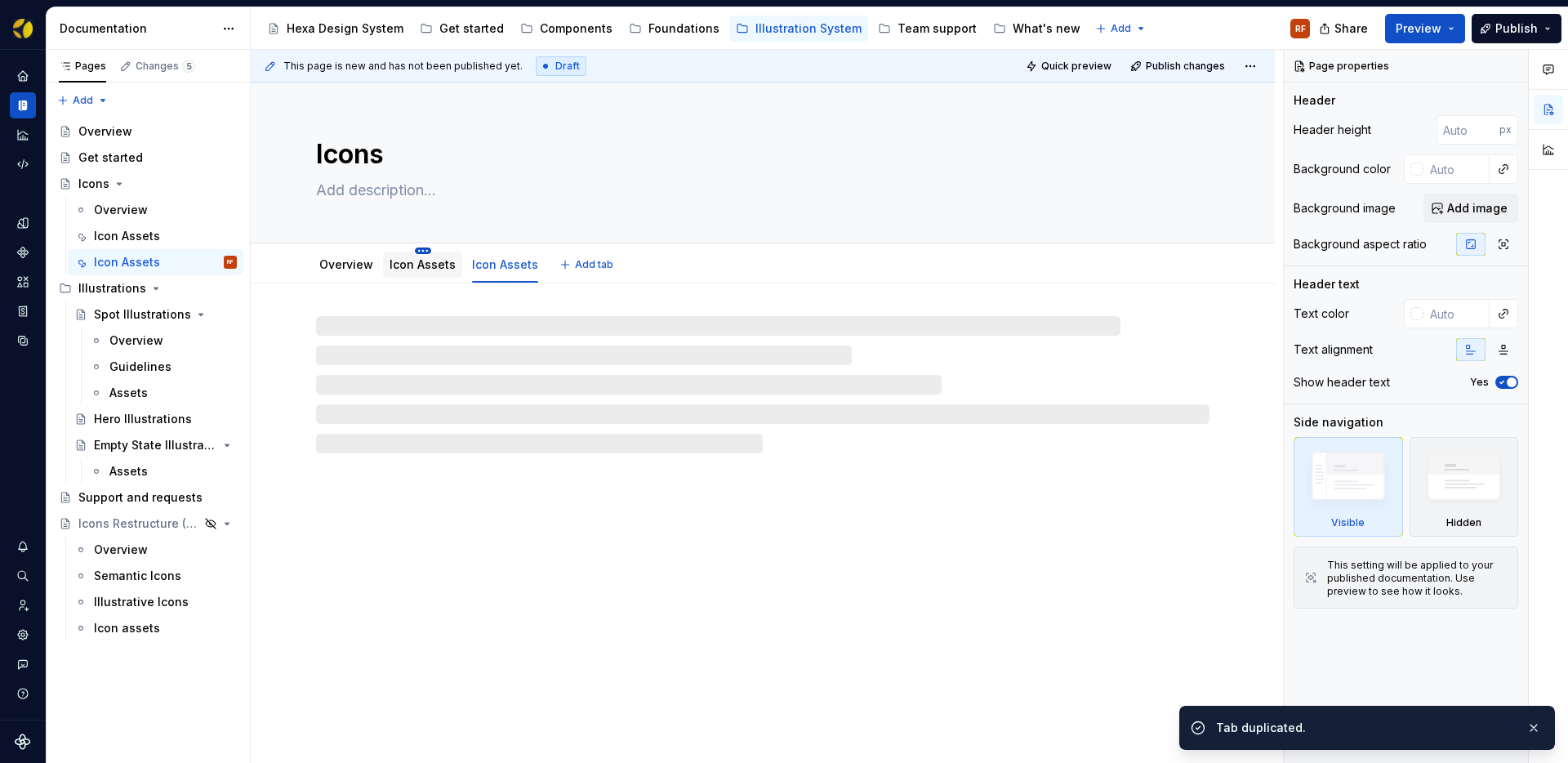
click at [418, 250] on html "Hexa RF Dataset BEES Documentation Accessibility guide for tree Page tree. Navi…" at bounding box center [784, 381] width 1568 height 763
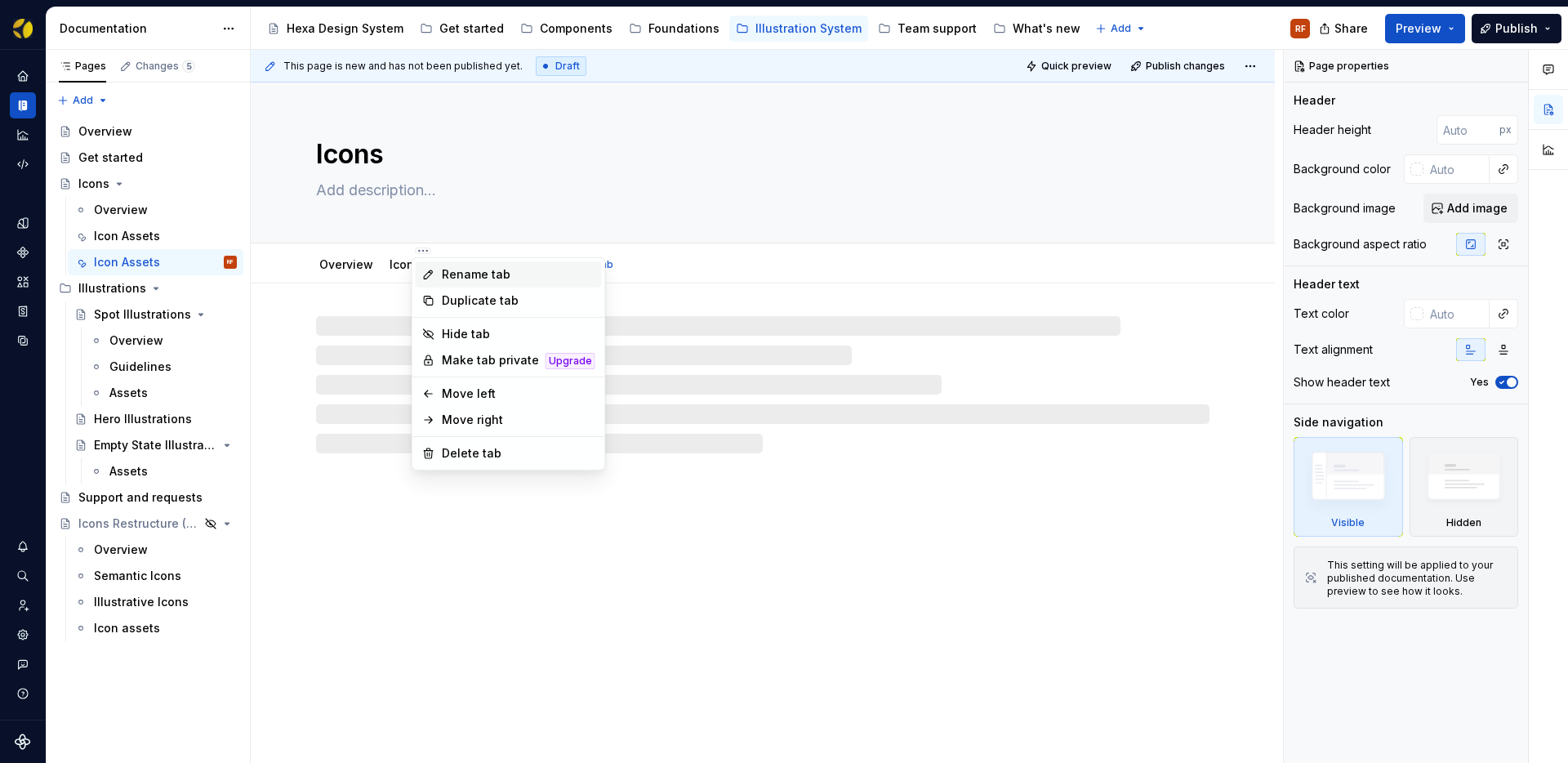
click at [464, 274] on div "Rename tab" at bounding box center [518, 274] width 153 height 16
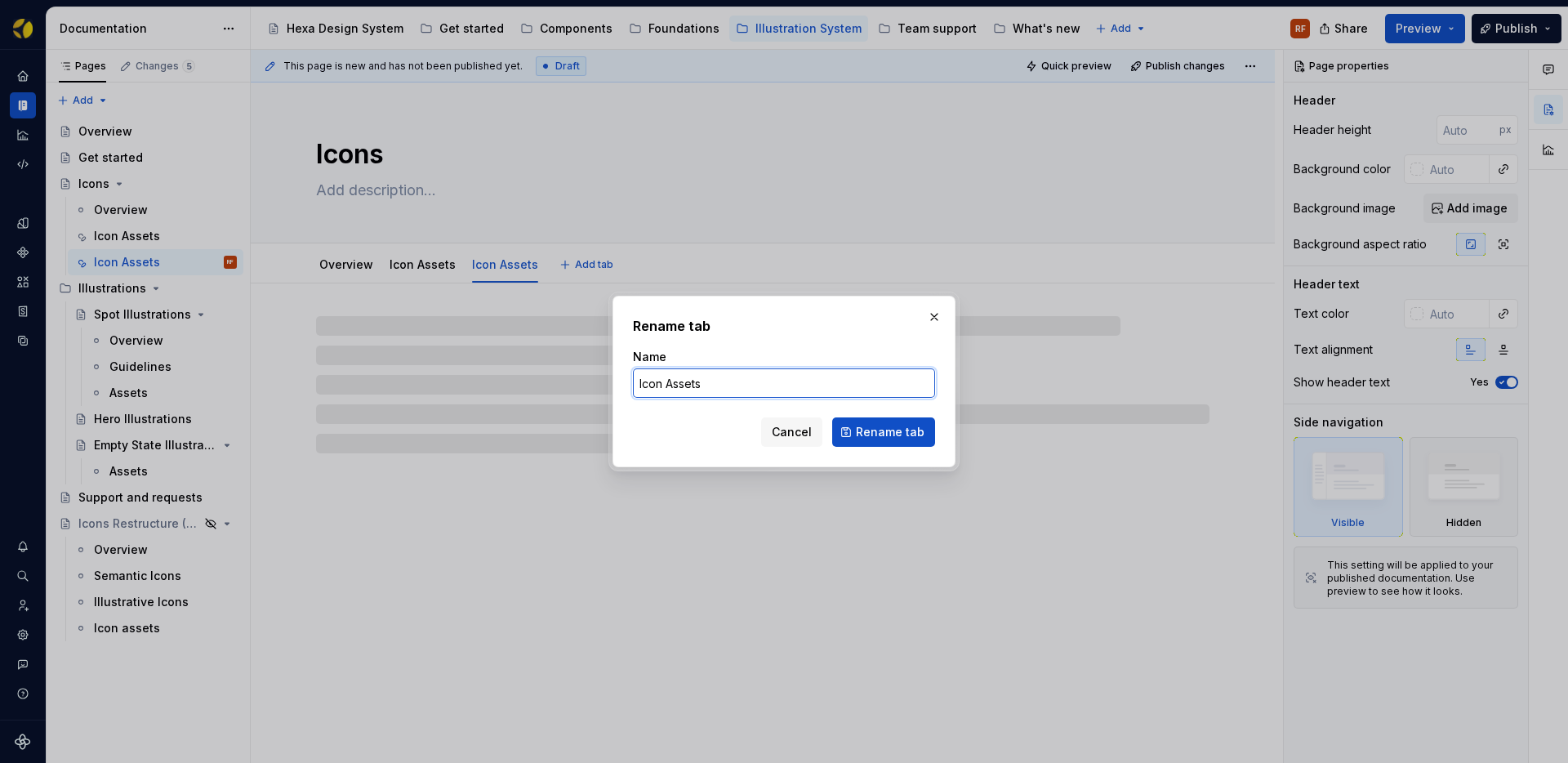
click at [681, 386] on input "Icon Assets" at bounding box center [784, 383] width 302 height 30
type textarea "*"
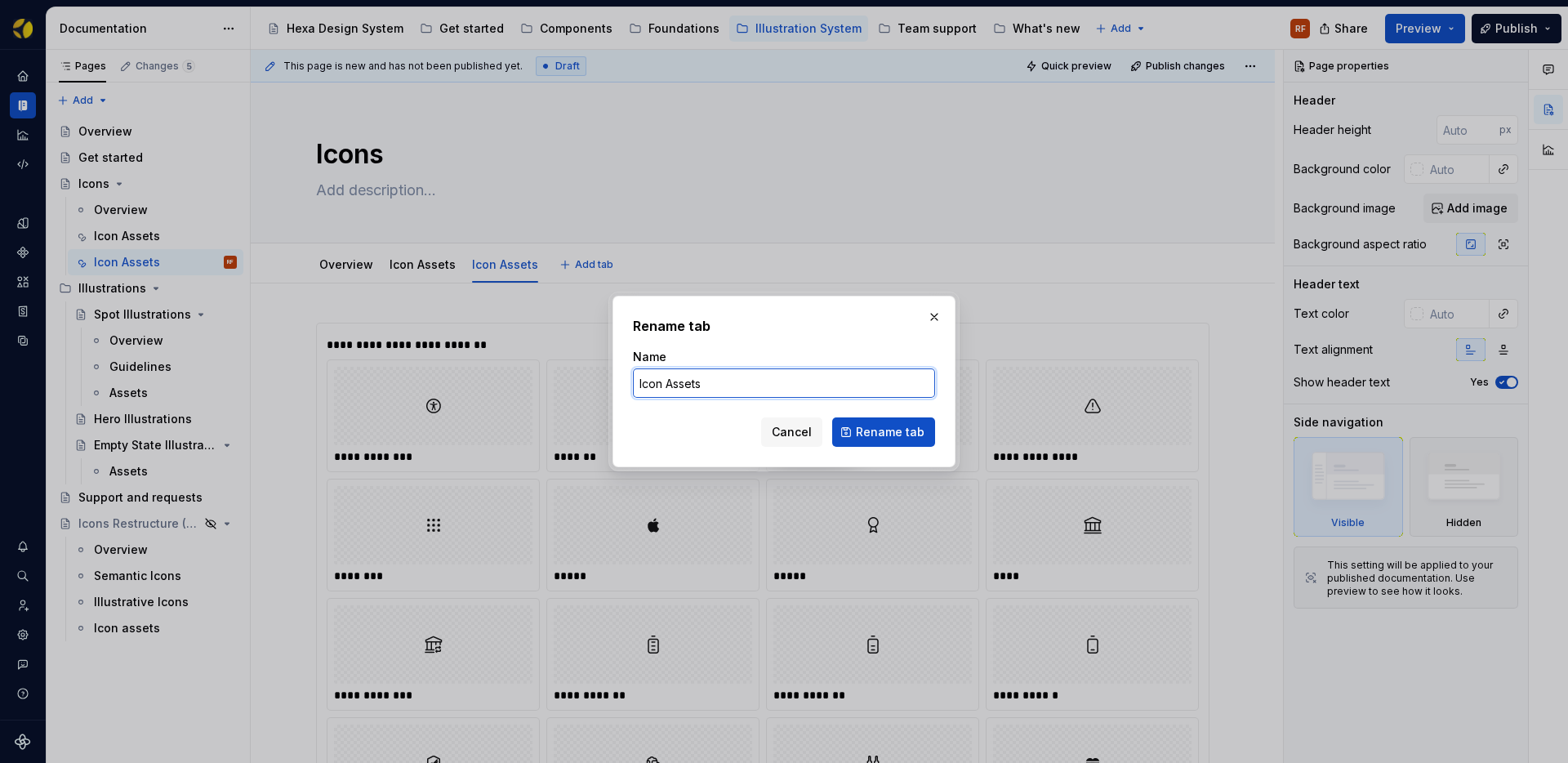
click at [640, 383] on input "Icon Assets" at bounding box center [784, 383] width 302 height 30
click at [717, 383] on input "Semantic Icon Assets" at bounding box center [784, 383] width 302 height 30
paste input "text"
type input "Semantic Icons Assets"
click at [883, 433] on span "Rename tab" at bounding box center [890, 432] width 69 height 16
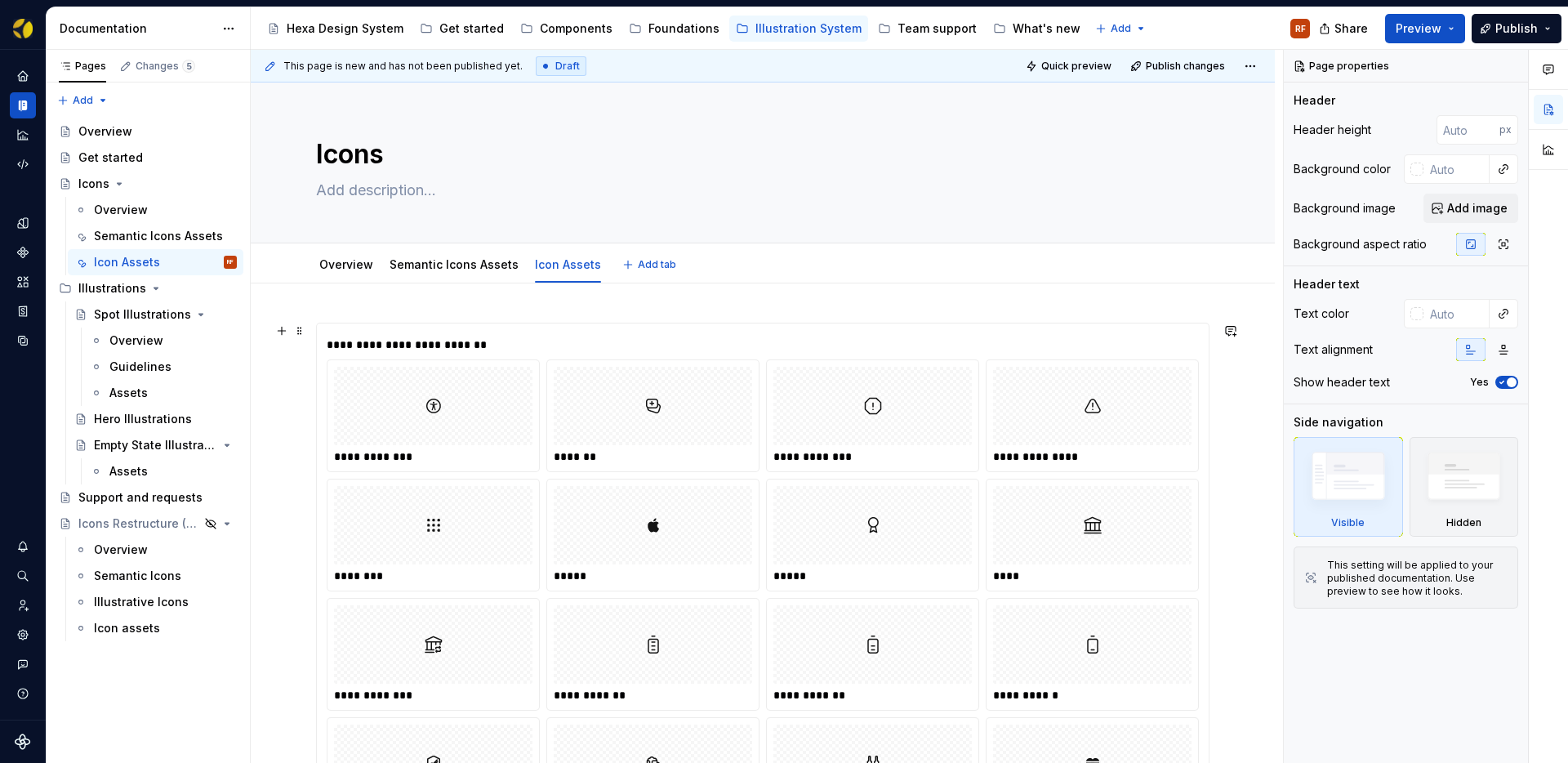
click at [456, 267] on link "Semantic Icons Assets" at bounding box center [454, 264] width 129 height 14
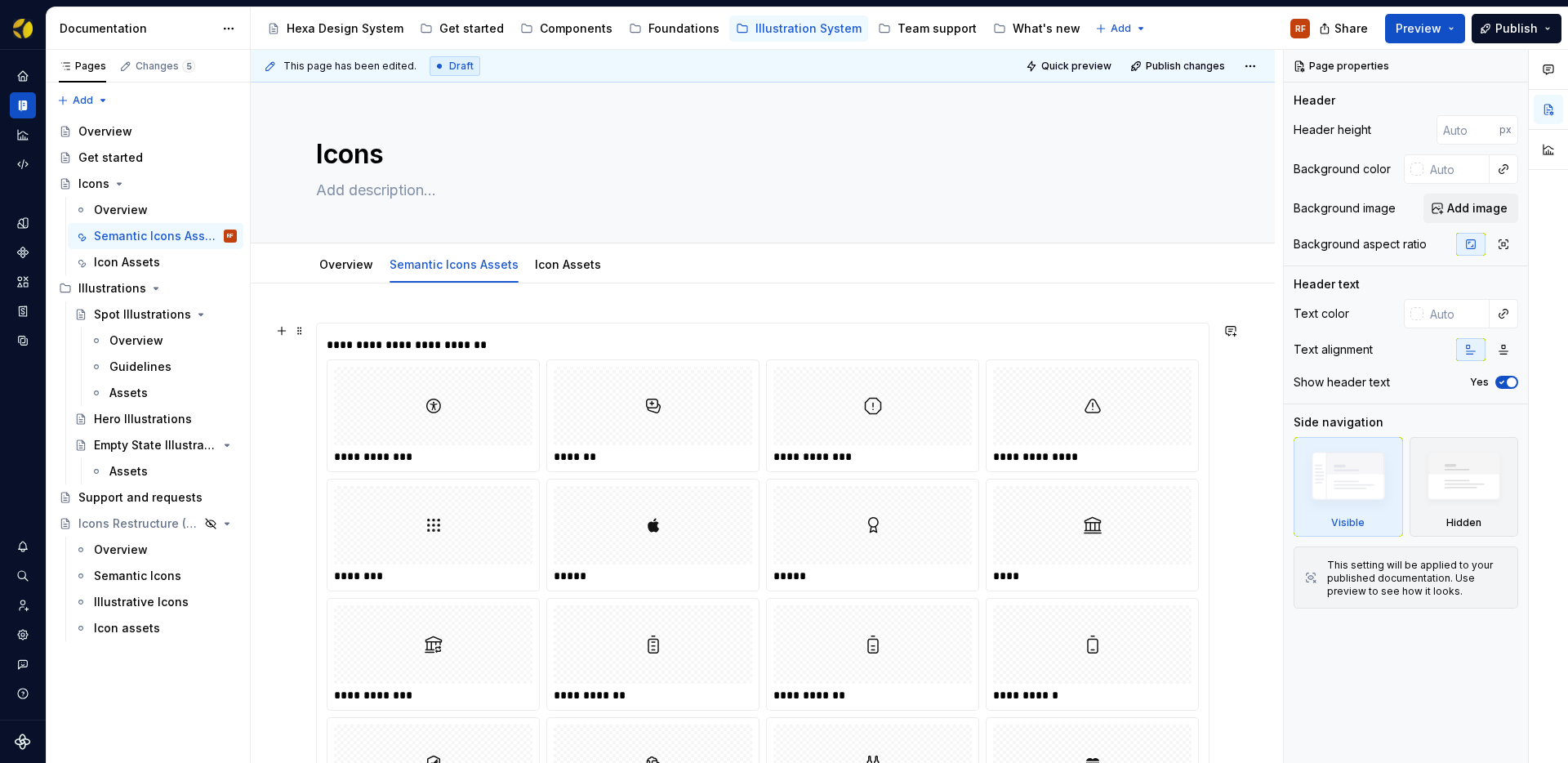
click at [943, 342] on div "**********" at bounding box center [766, 344] width 881 height 16
click at [512, 344] on div "**********" at bounding box center [766, 344] width 881 height 16
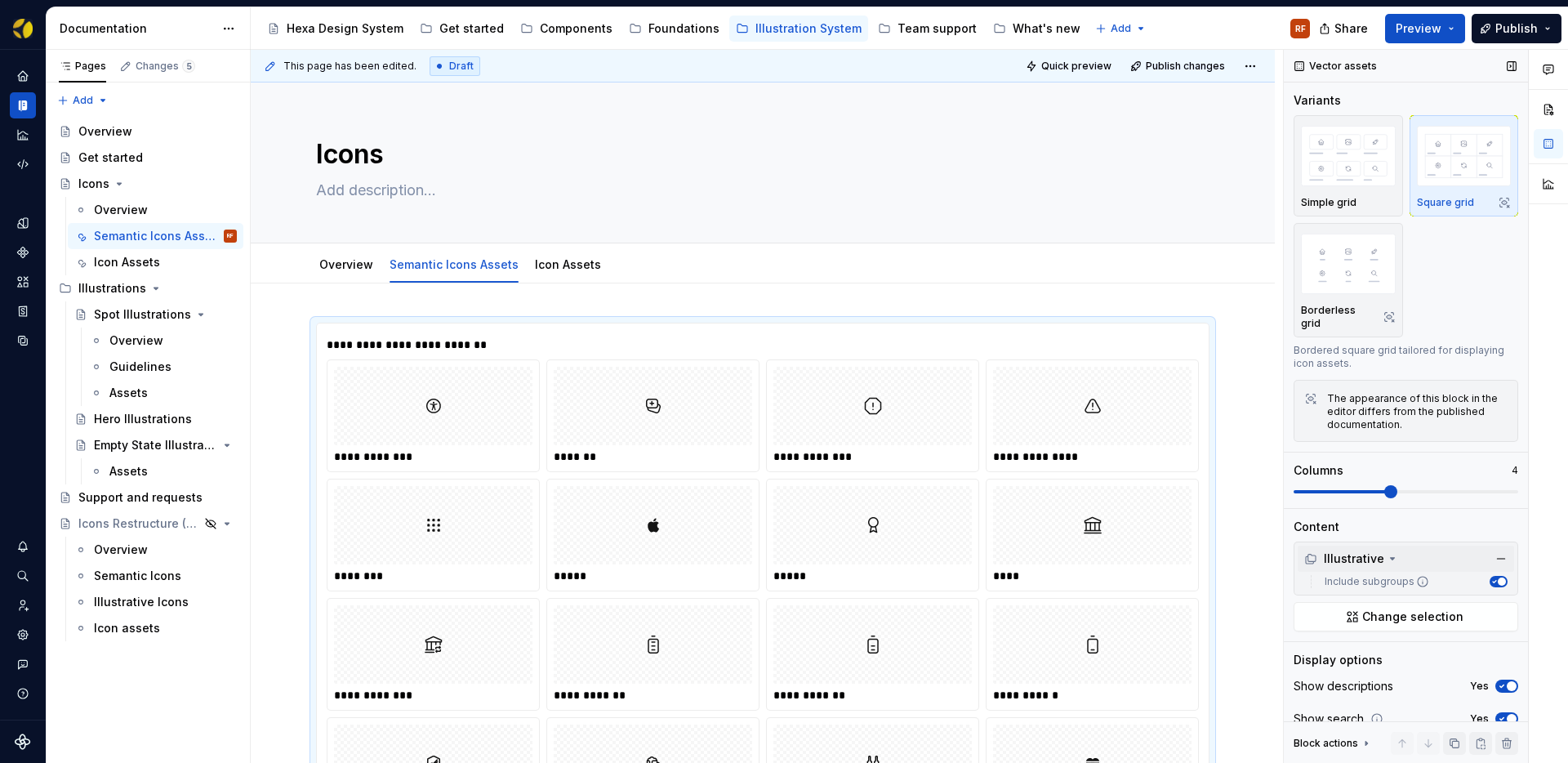
click at [1391, 558] on icon at bounding box center [1393, 559] width 4 height 2
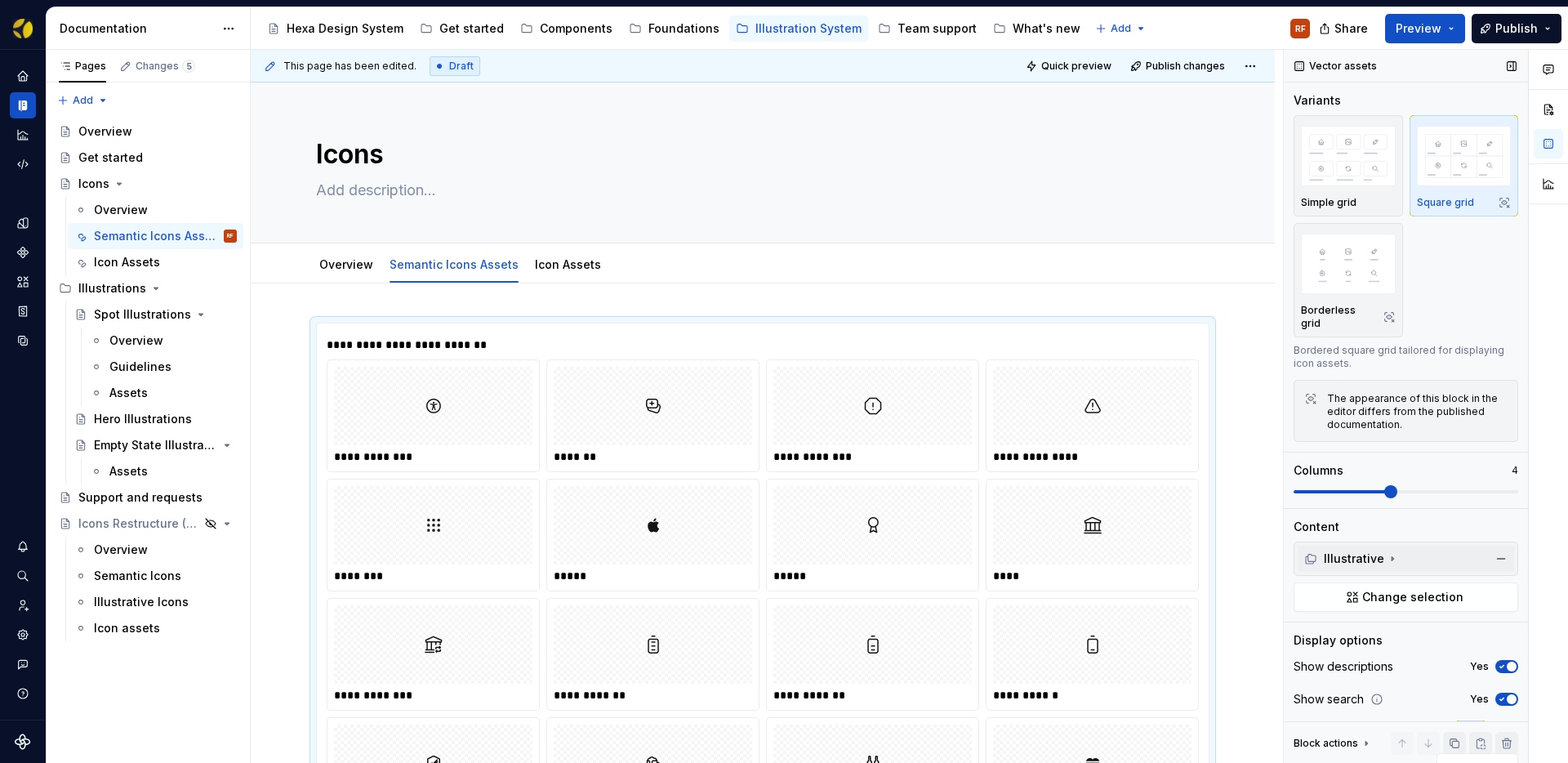
click at [1392, 557] on icon at bounding box center [1393, 559] width 2 height 4
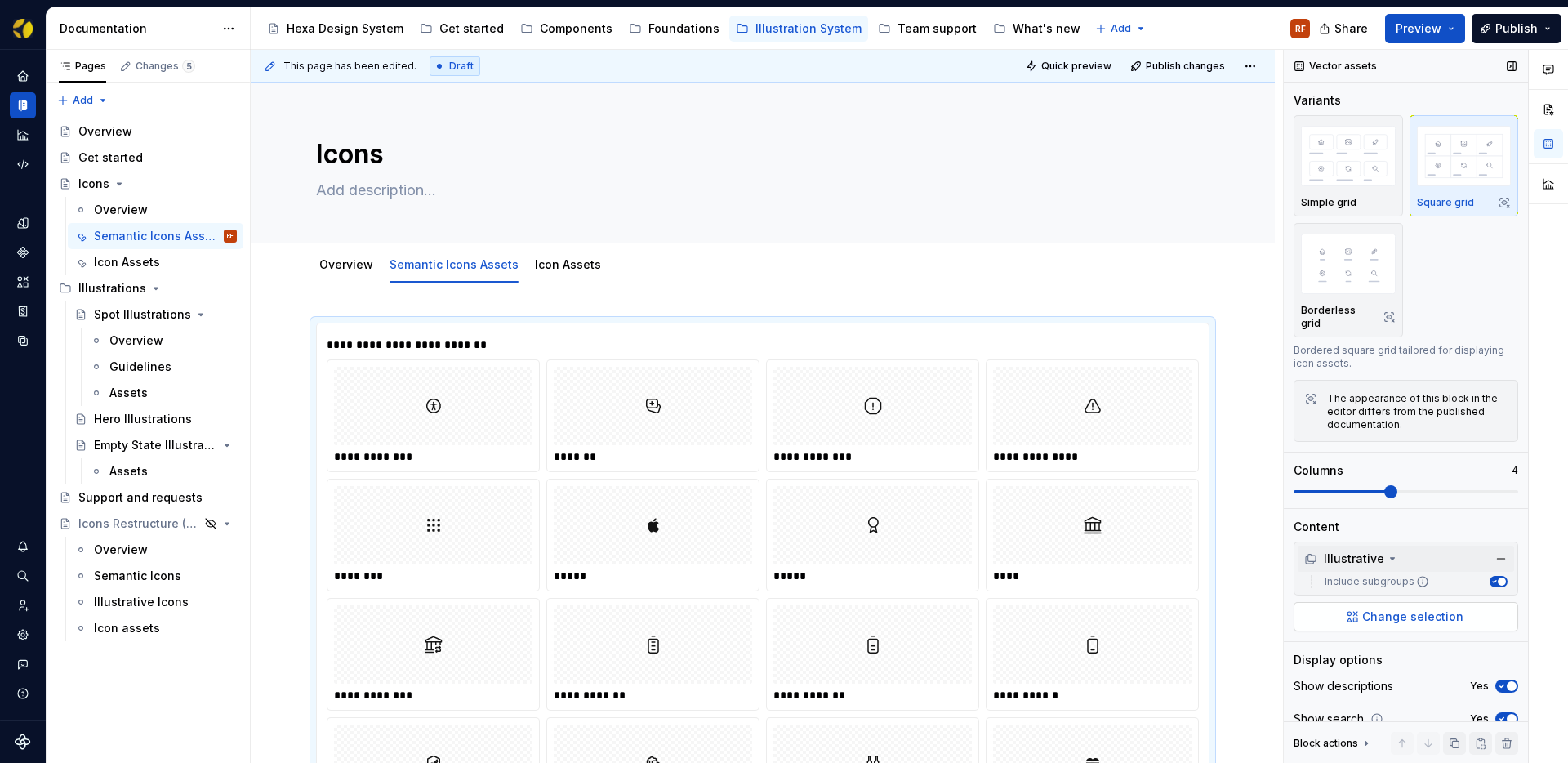
click at [1399, 609] on span "Change selection" at bounding box center [1413, 616] width 101 height 16
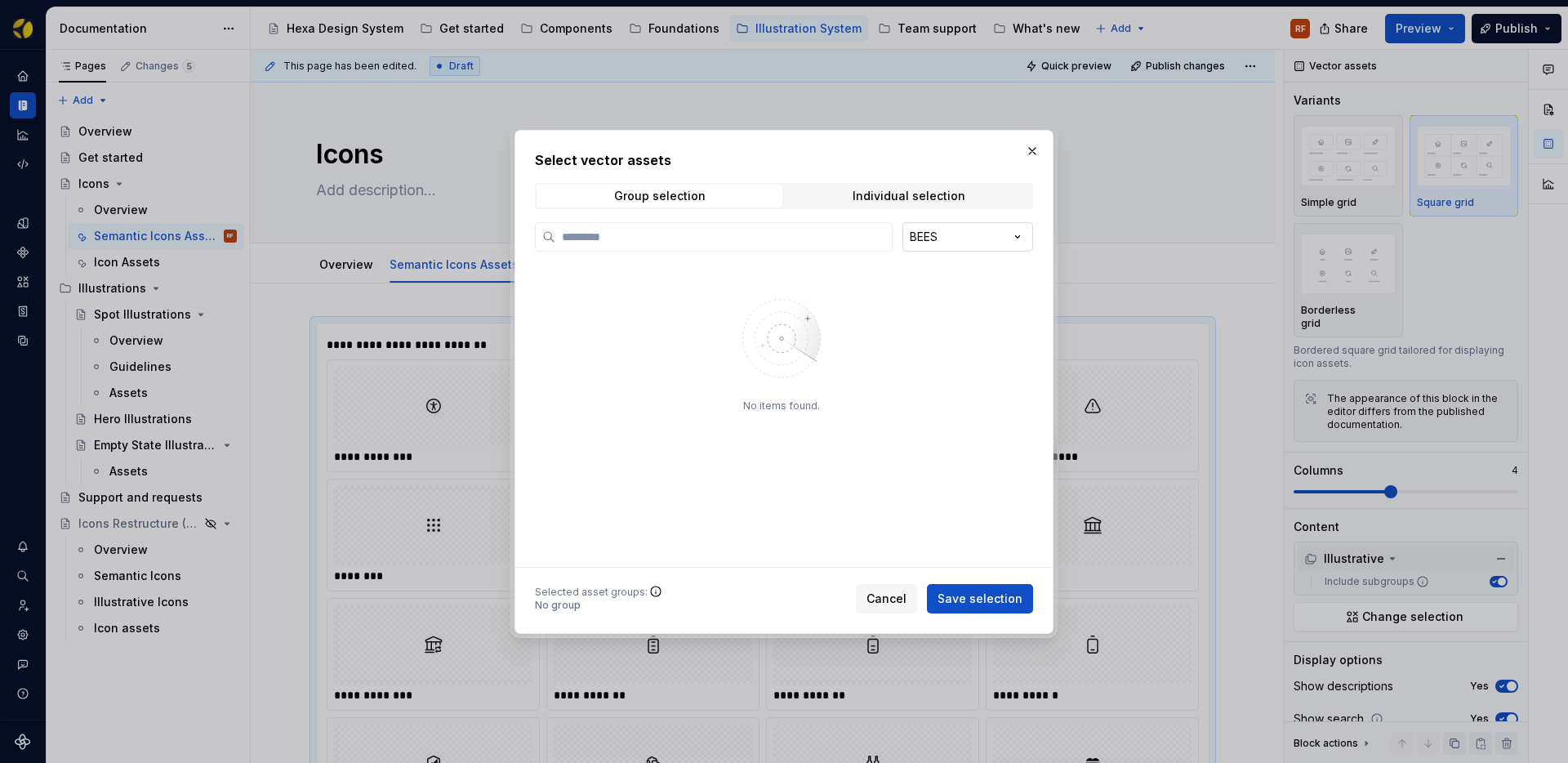
click at [959, 245] on div "Select vector assets Group selection Individual selection BEES No items found. …" at bounding box center [784, 381] width 1568 height 763
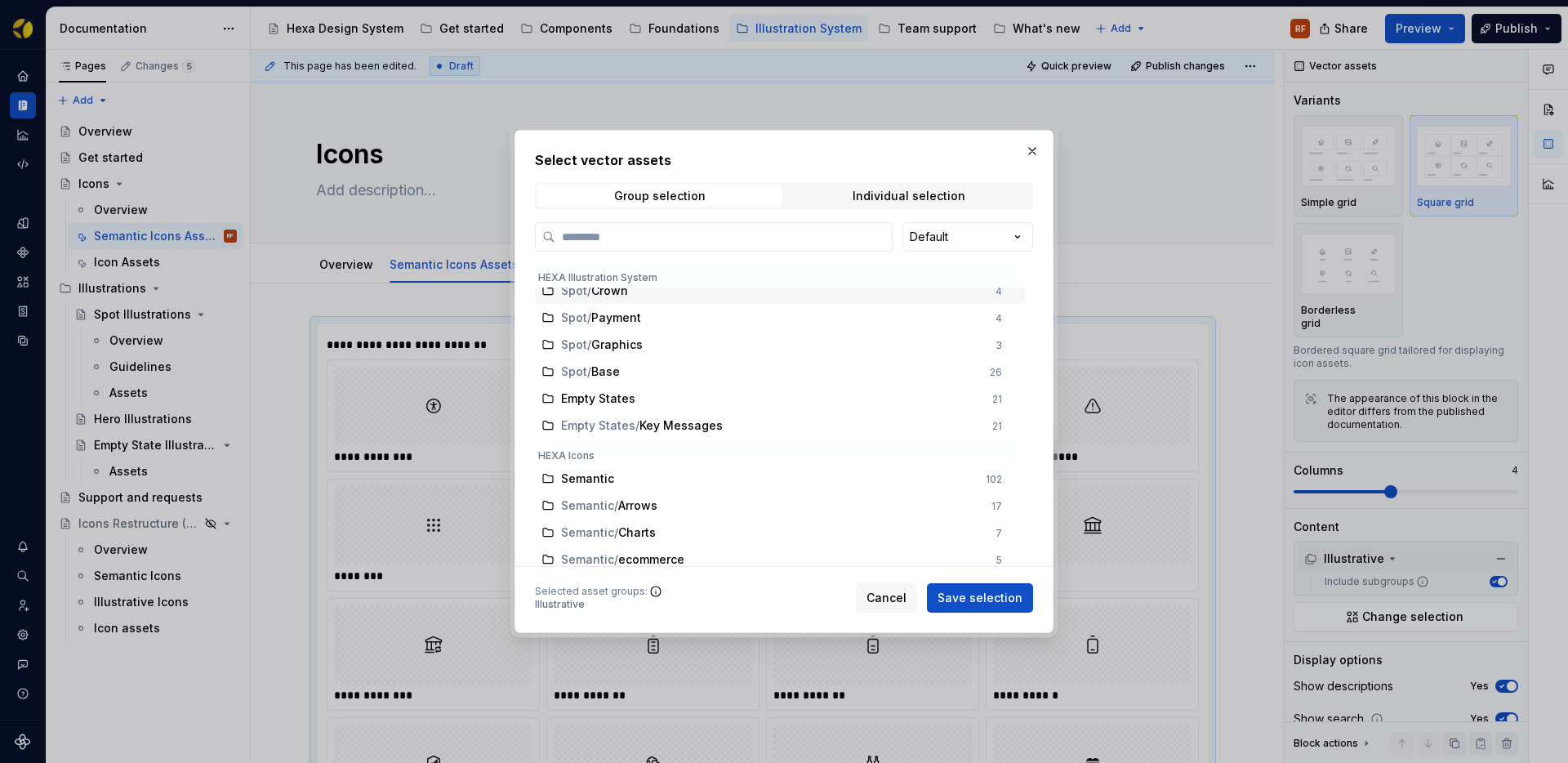
scroll to position [336, 0]
click at [607, 473] on span "Semantic" at bounding box center [587, 476] width 53 height 16
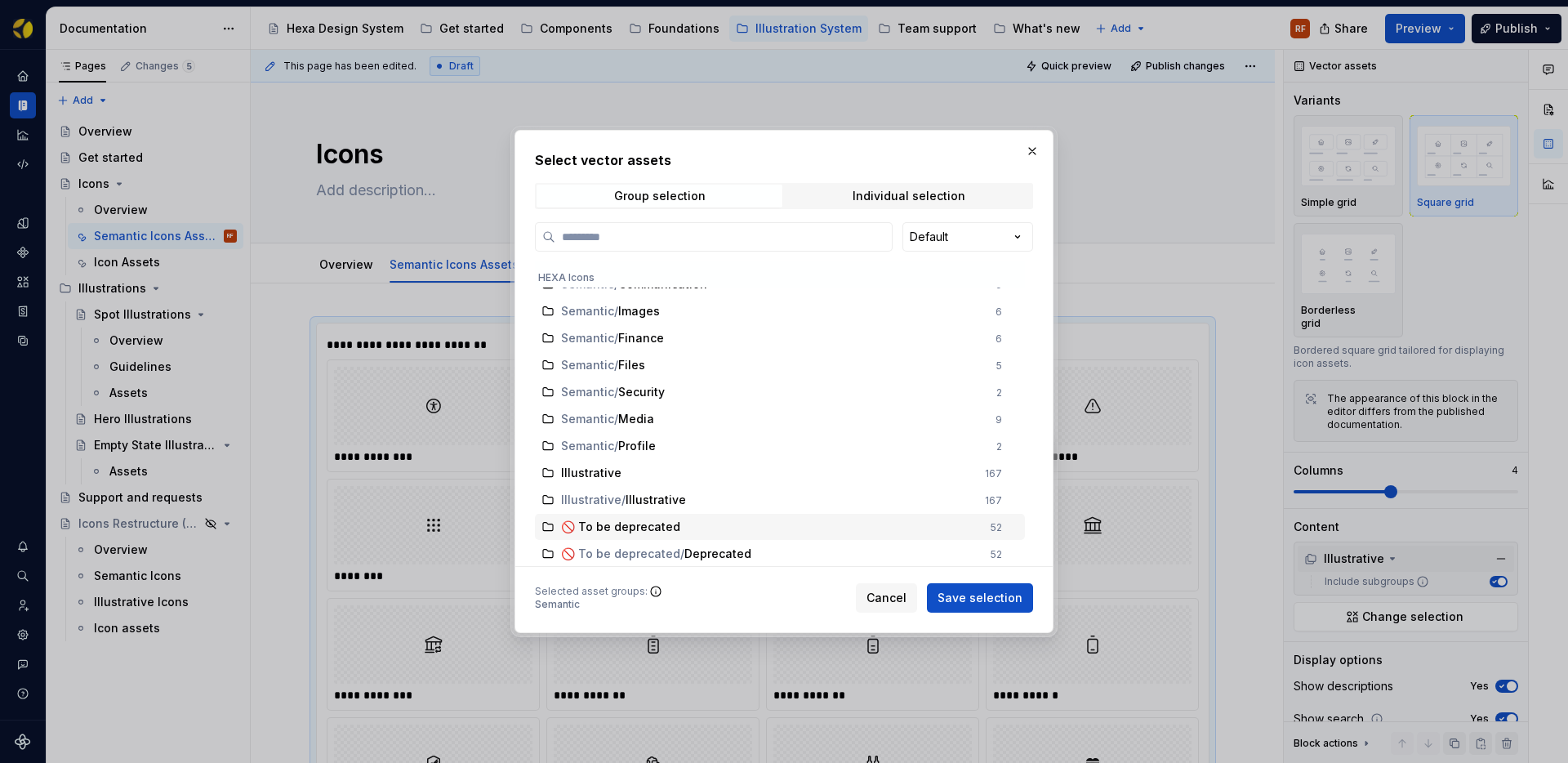
scroll to position [641, 0]
click at [975, 599] on span "Save selection" at bounding box center [980, 597] width 85 height 16
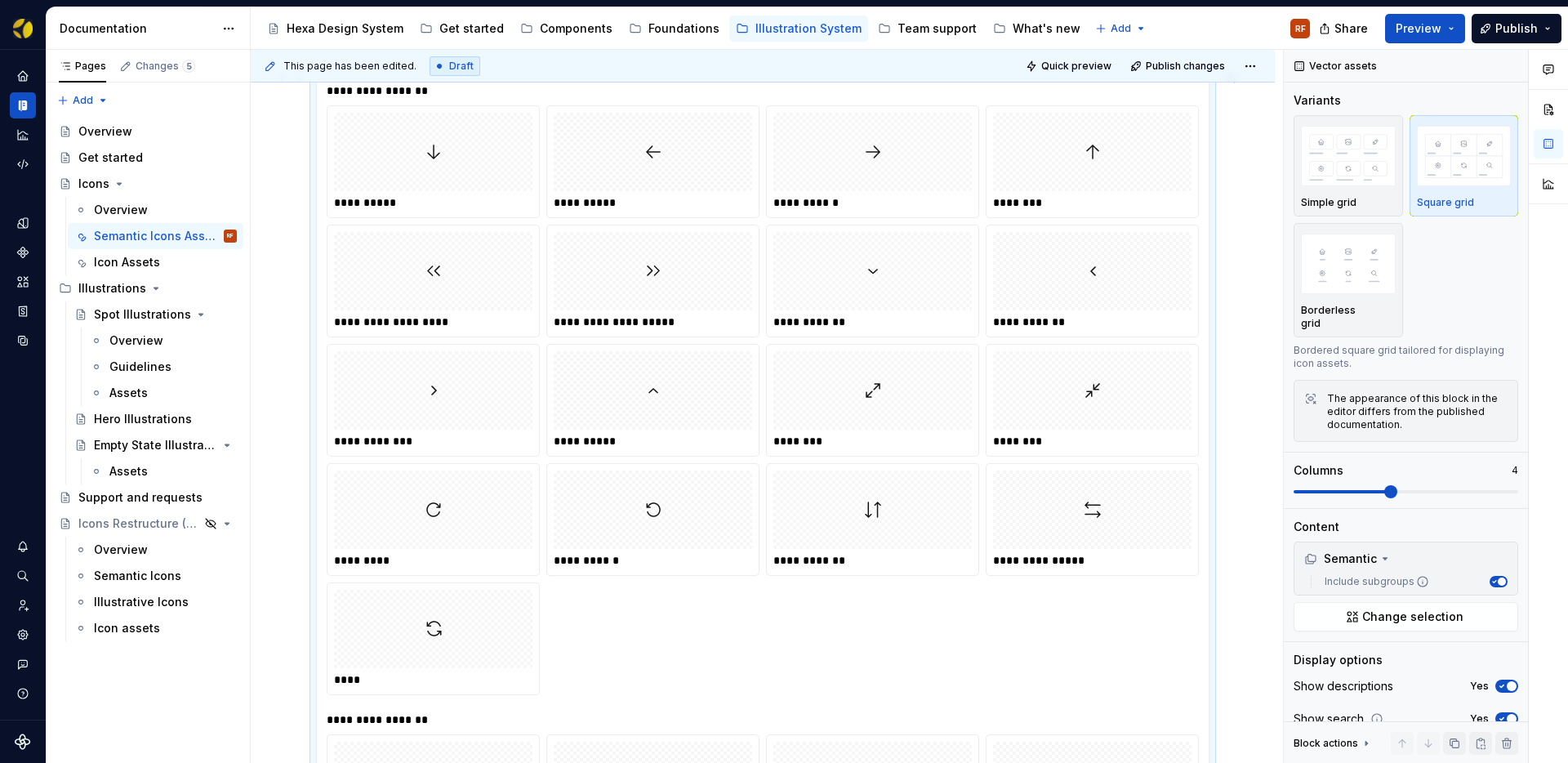
scroll to position [0, 0]
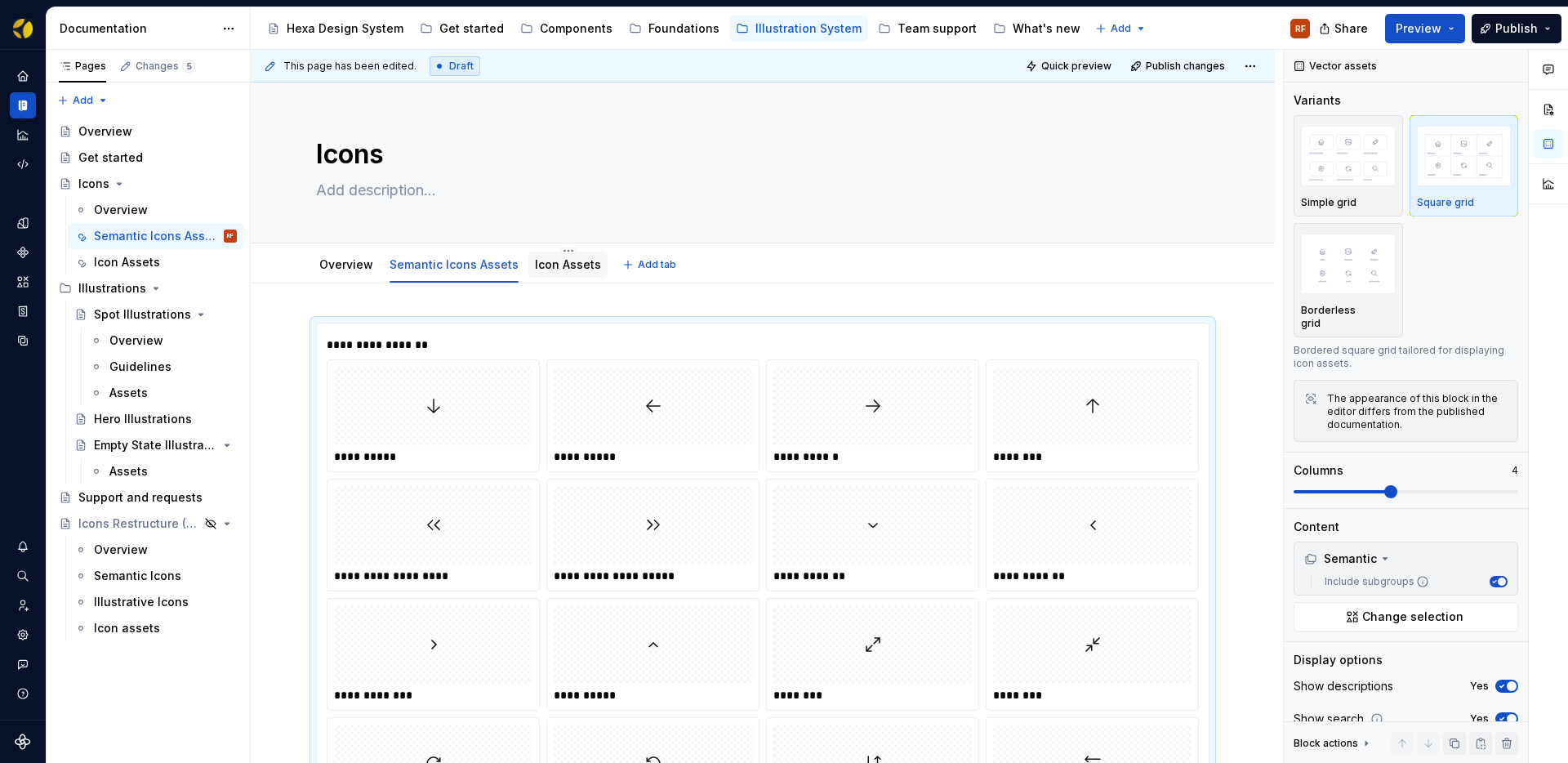
click at [559, 264] on link "Icon Assets" at bounding box center [567, 264] width 66 height 14
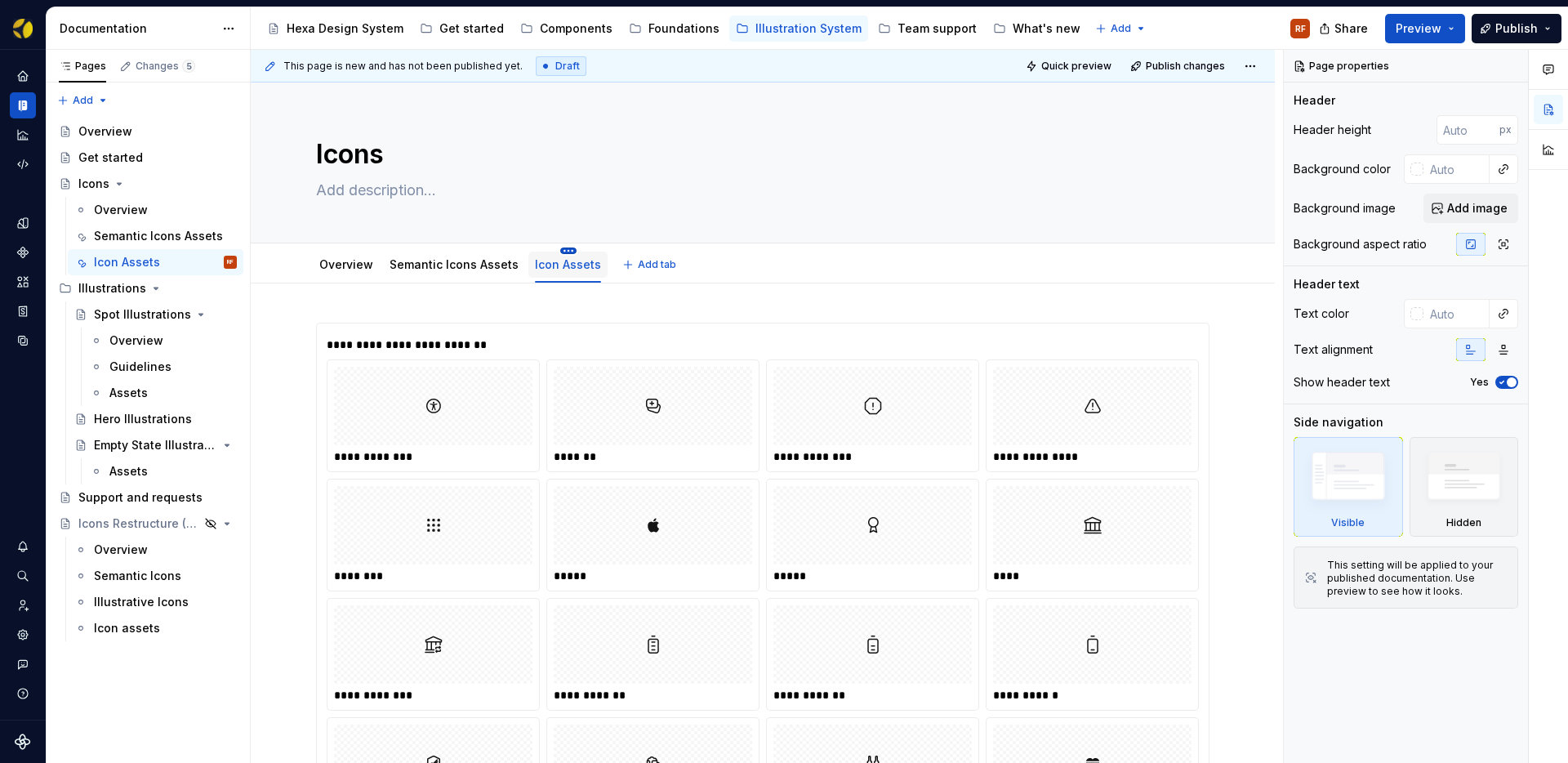
click at [562, 251] on html "Hexa RF Dataset BEES Documentation Accessibility guide for tree Page tree. Navi…" at bounding box center [784, 381] width 1568 height 763
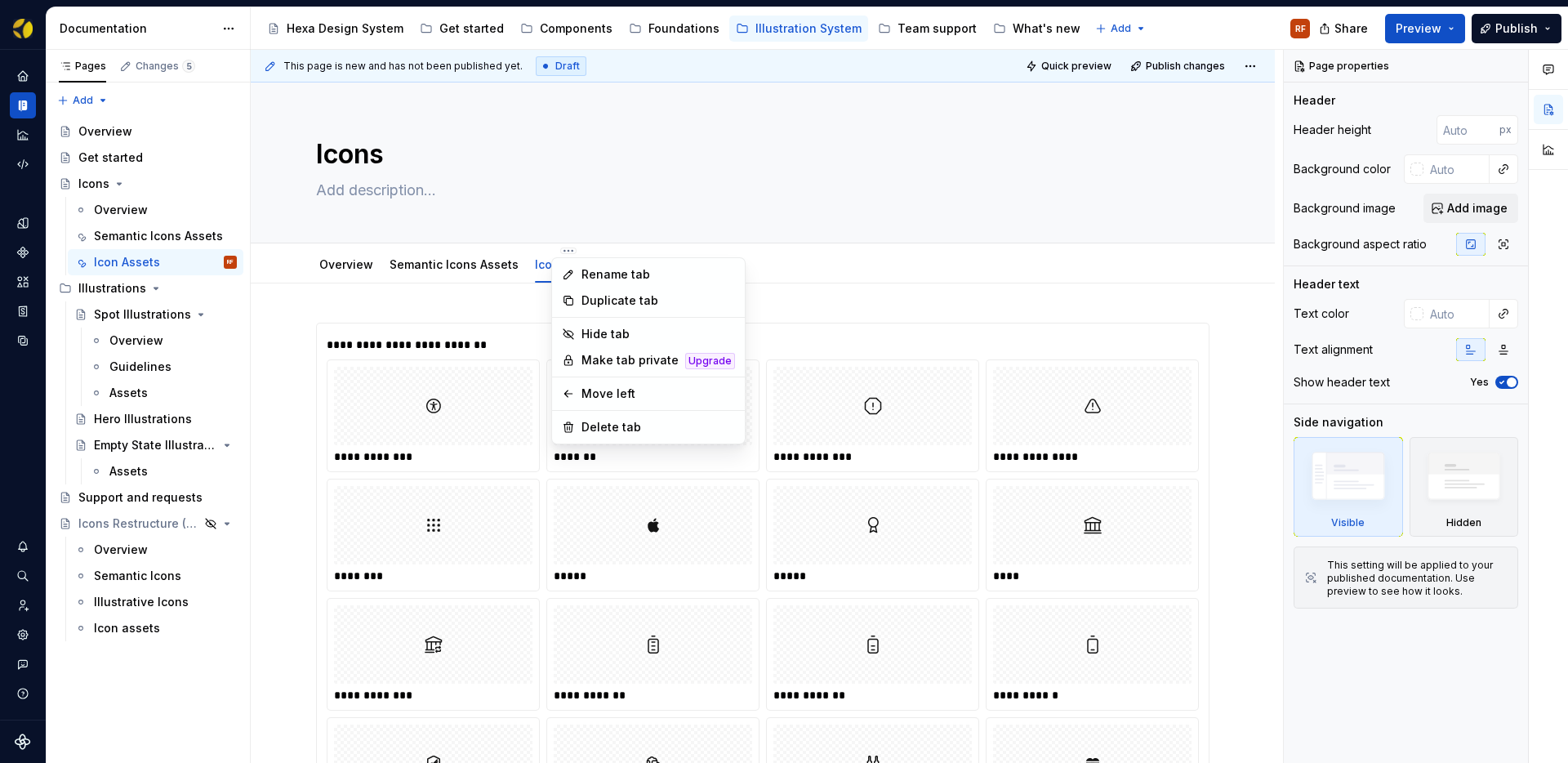
type textarea "*"
click at [612, 272] on div "Rename tab" at bounding box center [658, 274] width 153 height 16
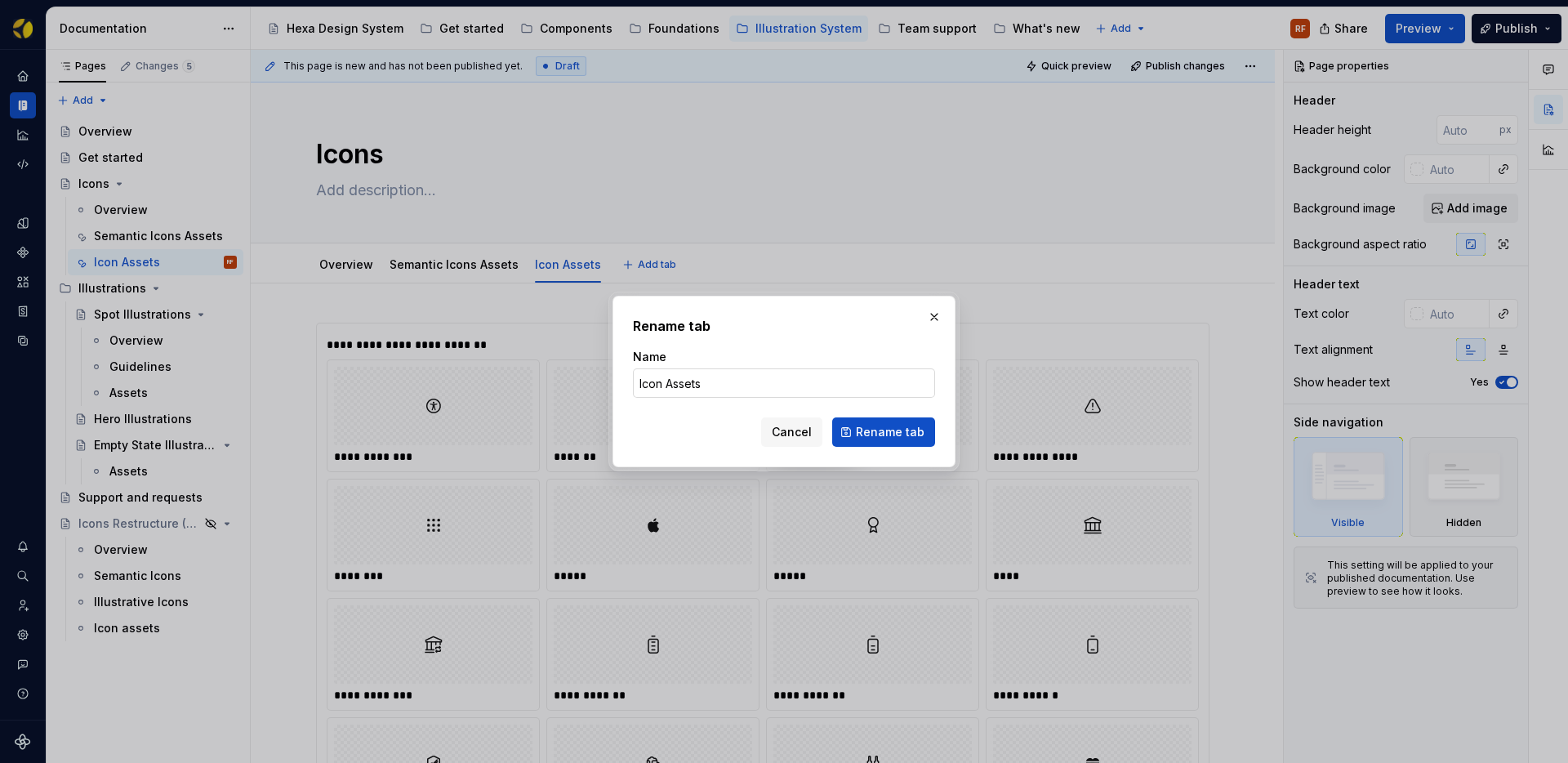
click at [638, 383] on input "Icon Assets" at bounding box center [784, 383] width 302 height 30
click at [718, 388] on input "Illustrative Icon Assets" at bounding box center [784, 383] width 302 height 30
type input "Illustrative Icons Assets"
click at [873, 429] on span "Rename tab" at bounding box center [890, 432] width 69 height 16
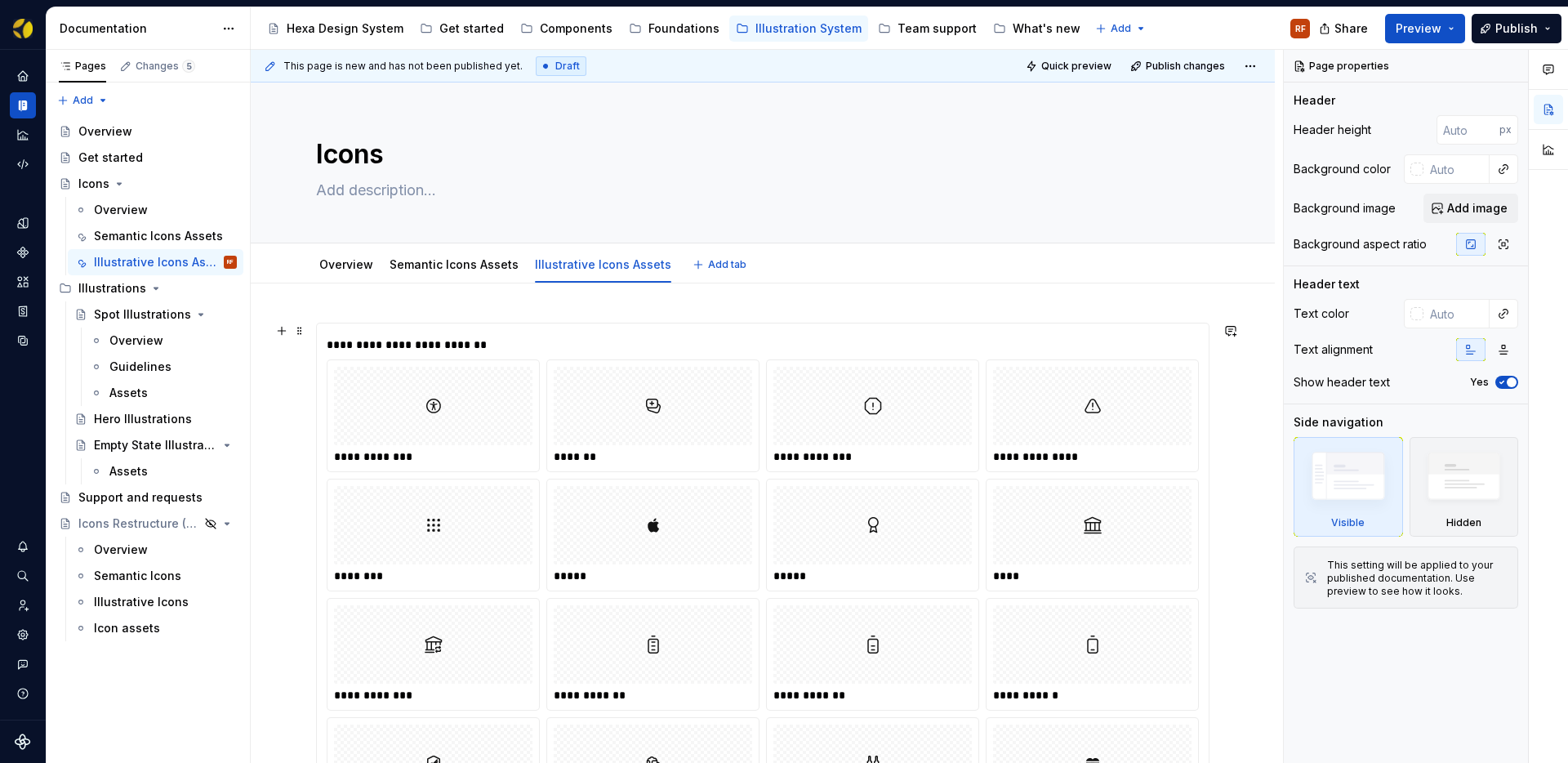
click at [678, 342] on div "**********" at bounding box center [766, 344] width 881 height 16
click at [683, 342] on div "**********" at bounding box center [766, 344] width 881 height 16
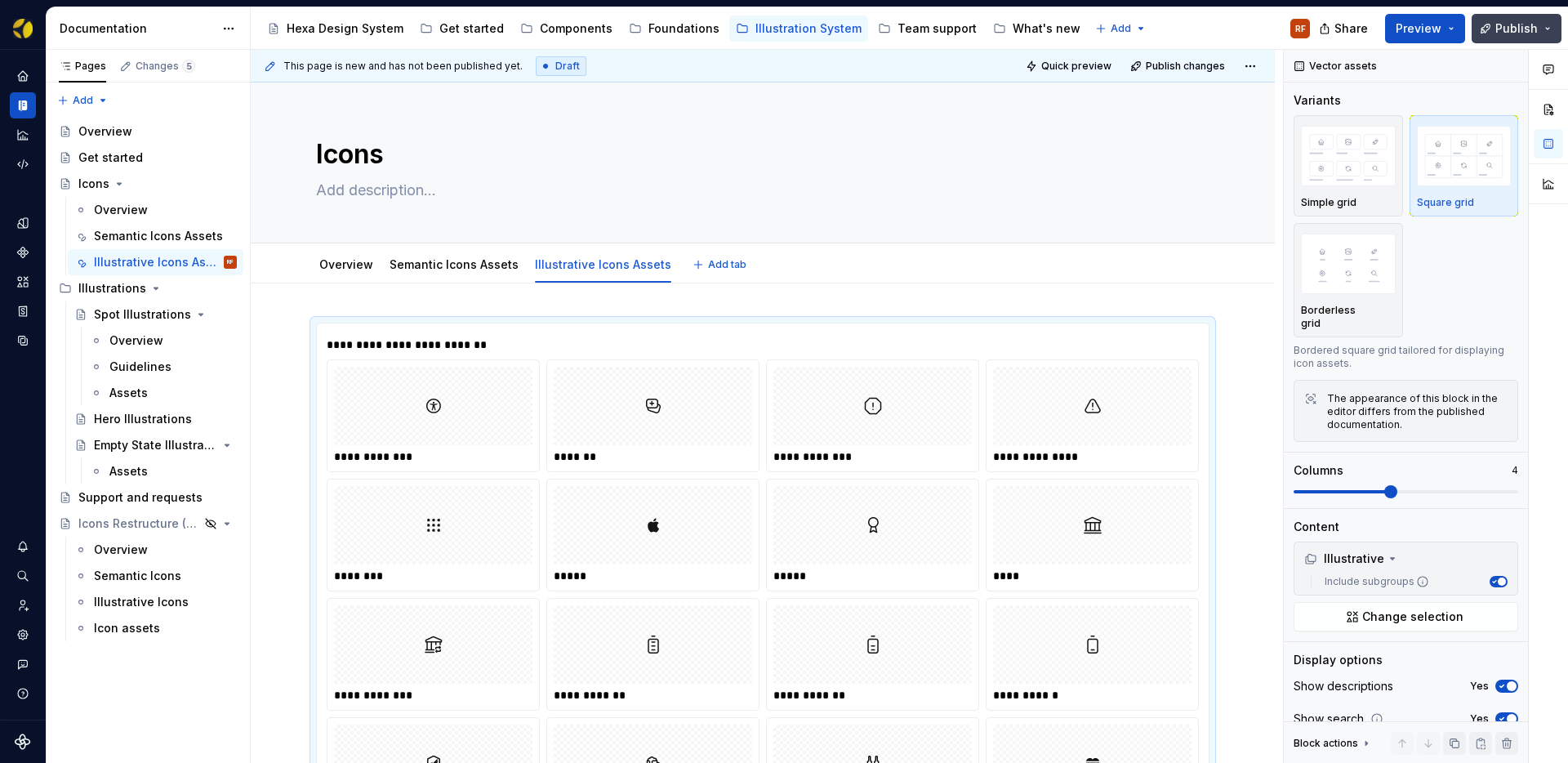
click at [1518, 33] on span "Publish" at bounding box center [1517, 28] width 43 height 16
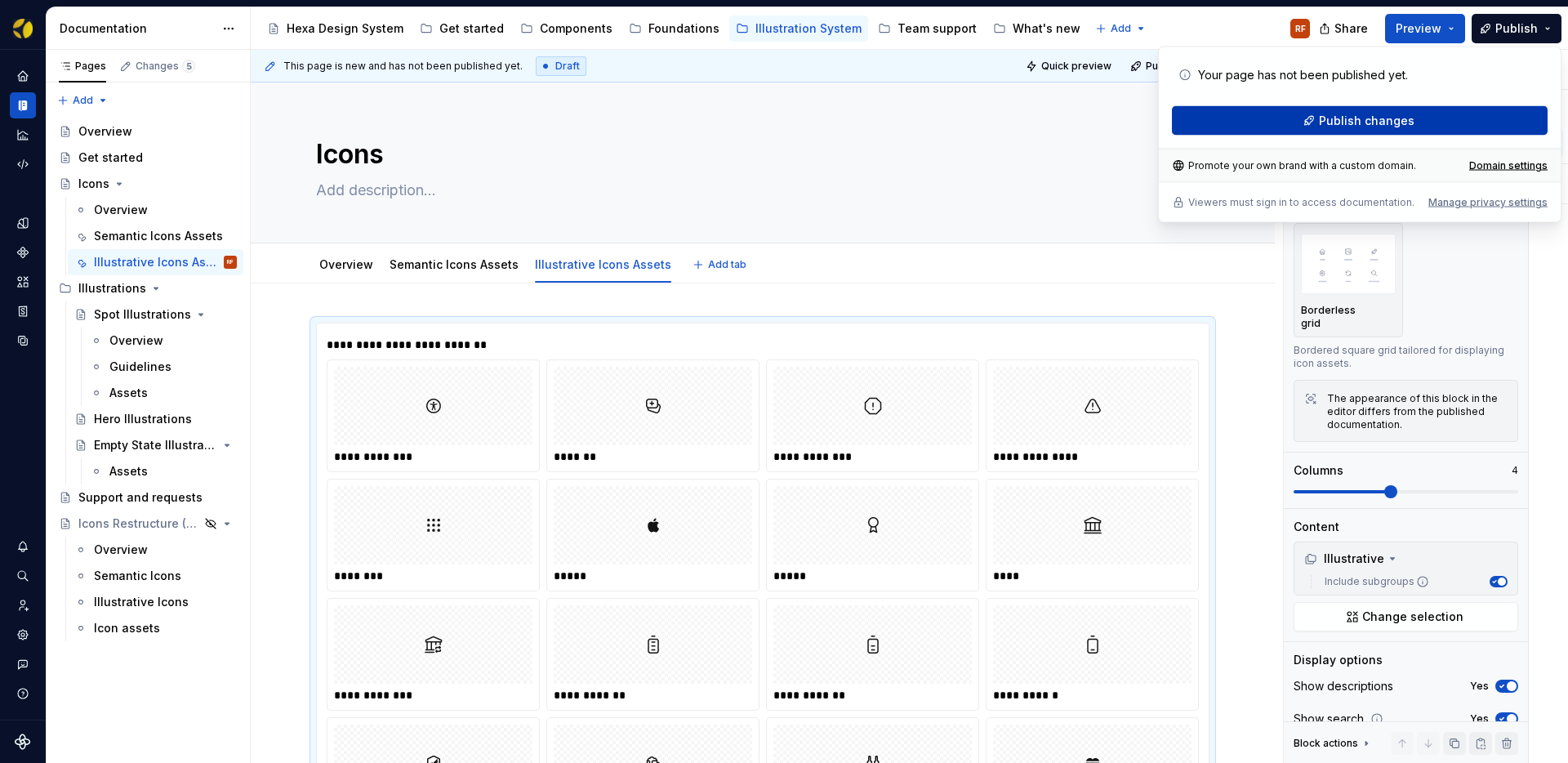
click at [1406, 121] on span "Publish changes" at bounding box center [1367, 120] width 95 height 16
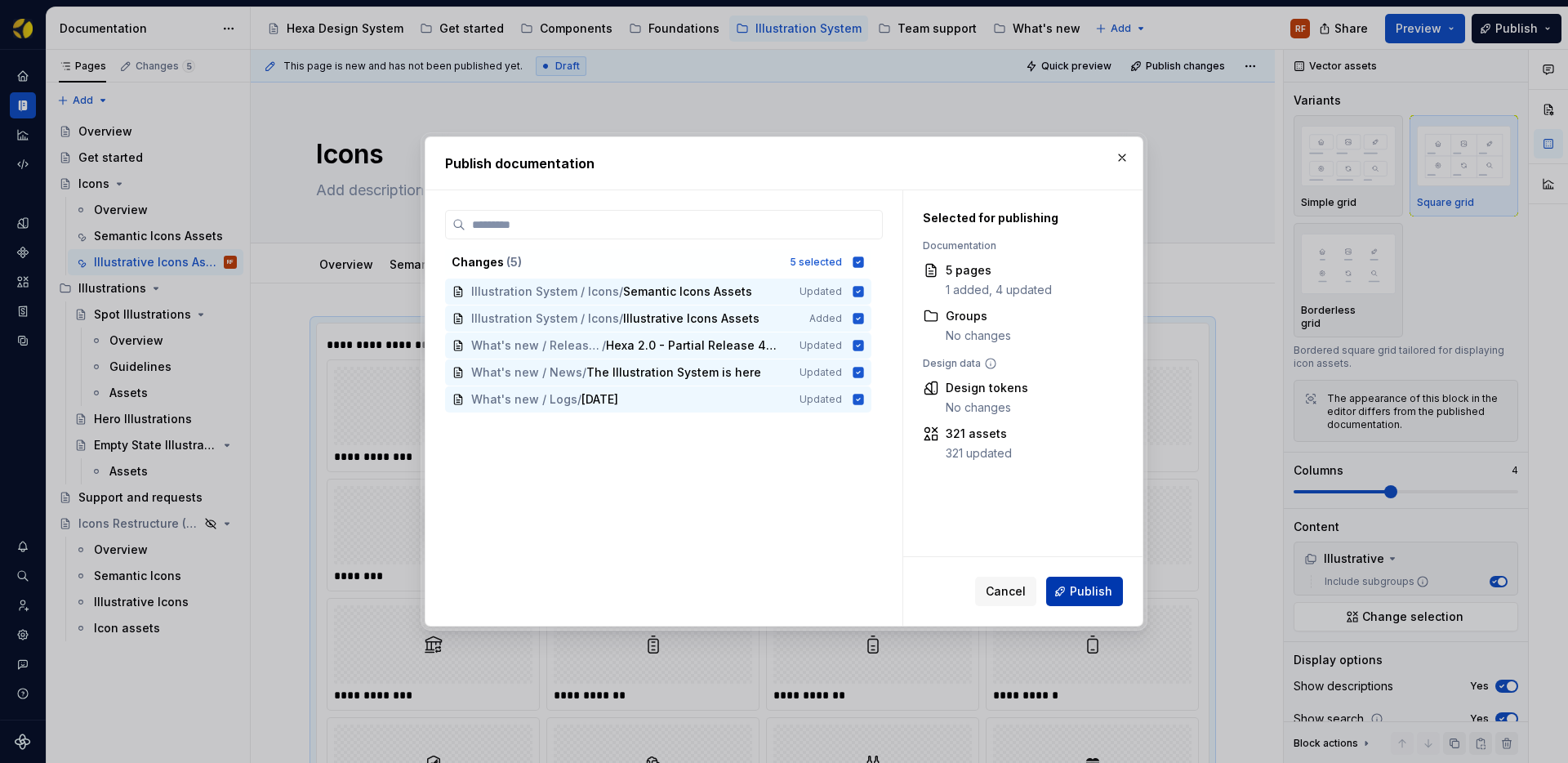
click at [1085, 589] on span "Publish" at bounding box center [1091, 592] width 43 height 16
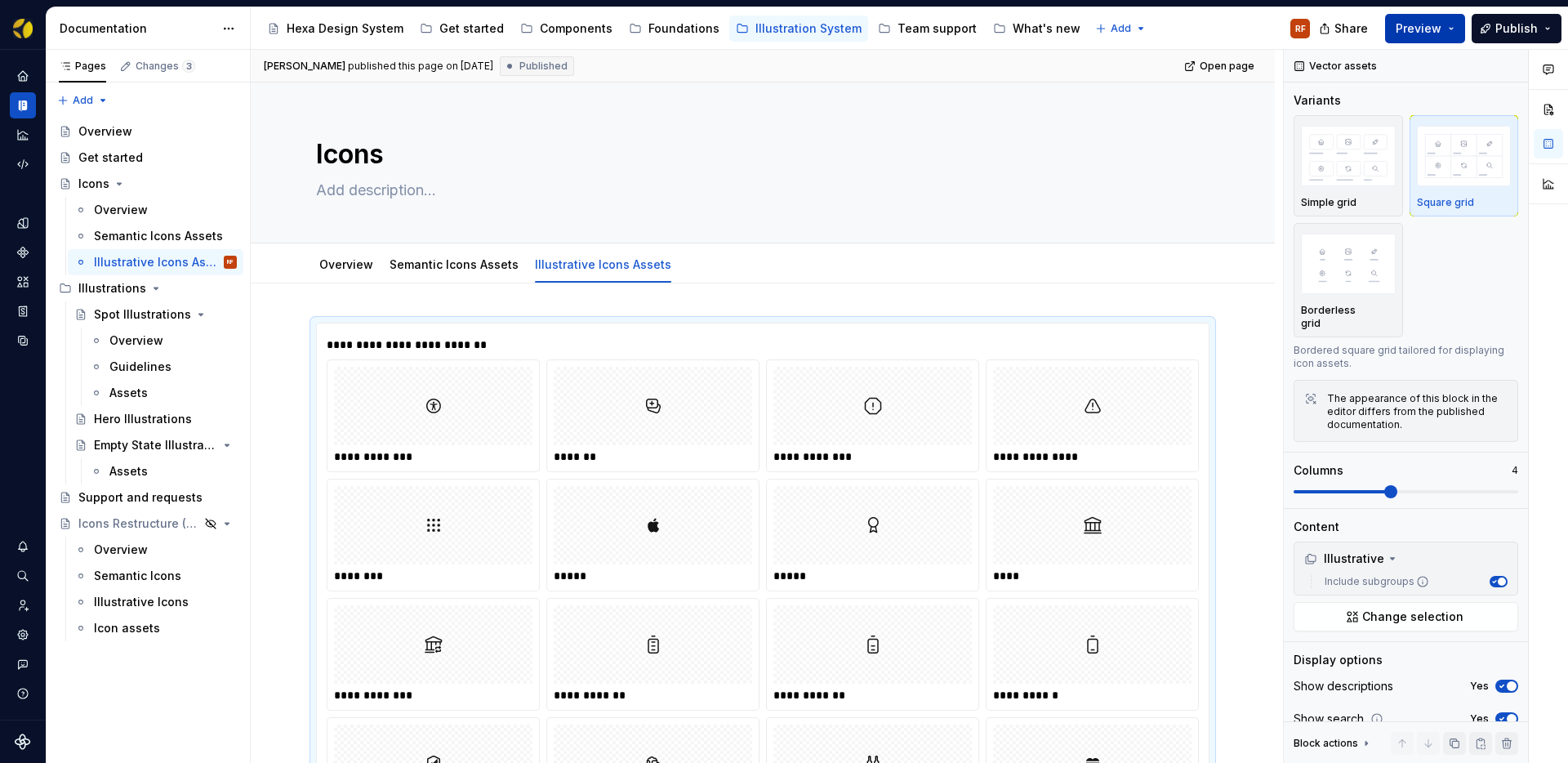
click at [1433, 31] on span "Preview" at bounding box center [1419, 28] width 46 height 16
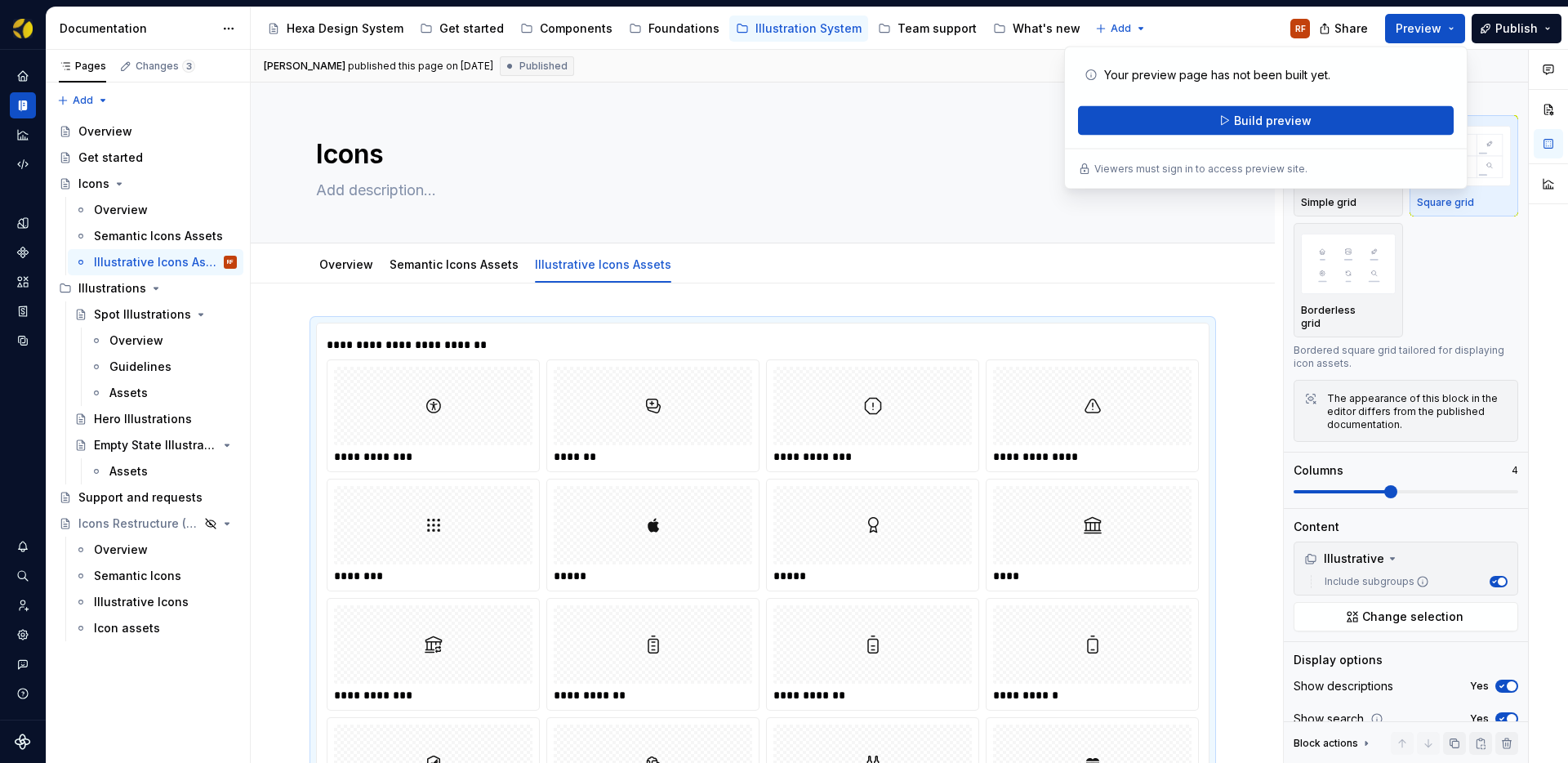
type textarea "*"
click at [1260, 75] on p "Your preview page has not been built yet." at bounding box center [1218, 74] width 227 height 16
click at [1534, 28] on span "Publish" at bounding box center [1517, 28] width 43 height 16
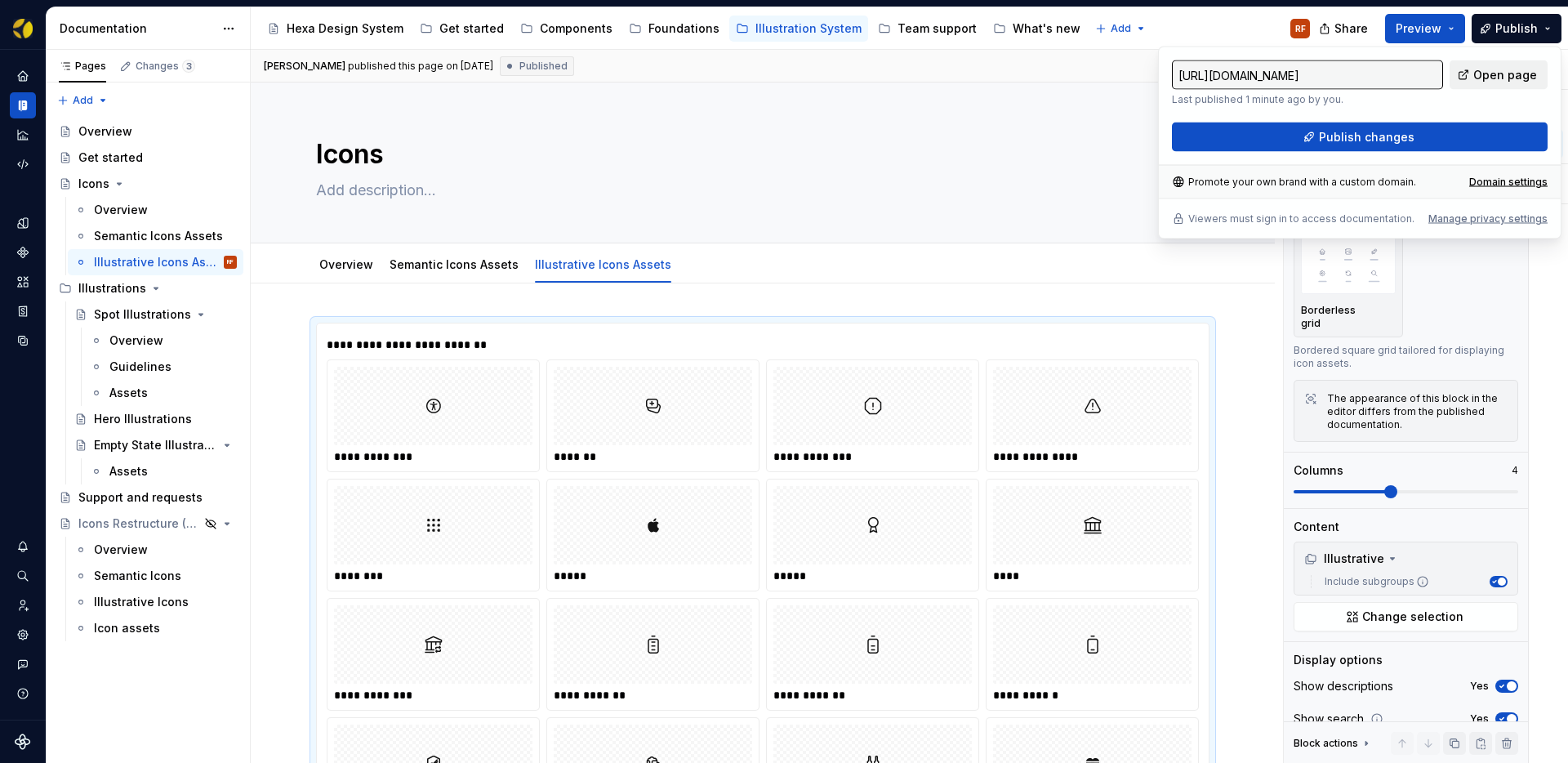
click at [1520, 74] on span "Open page" at bounding box center [1505, 74] width 64 height 16
